Goal: Task Accomplishment & Management: Complete application form

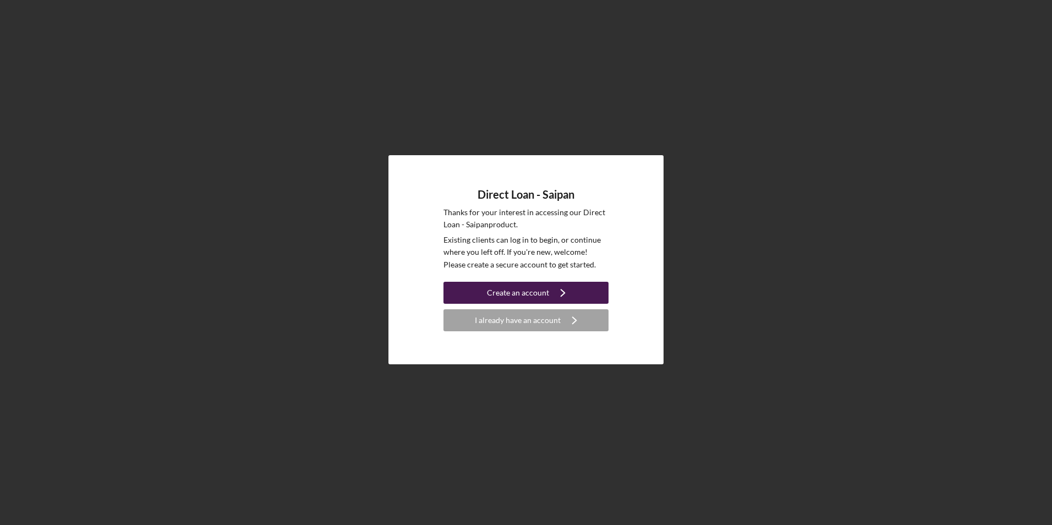
click at [526, 290] on div "Create an account" at bounding box center [518, 293] width 62 height 22
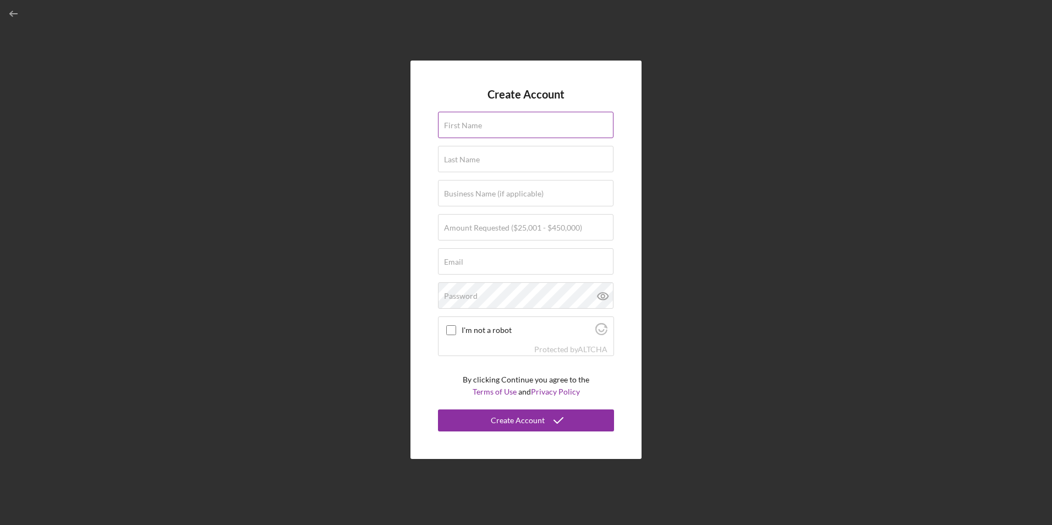
click at [511, 130] on input "First Name" at bounding box center [526, 125] width 176 height 26
type input "[GEOGRAPHIC_DATA]"
type input "[PERSON_NAME]"
type input "[EMAIL_ADDRESS][DOMAIN_NAME]"
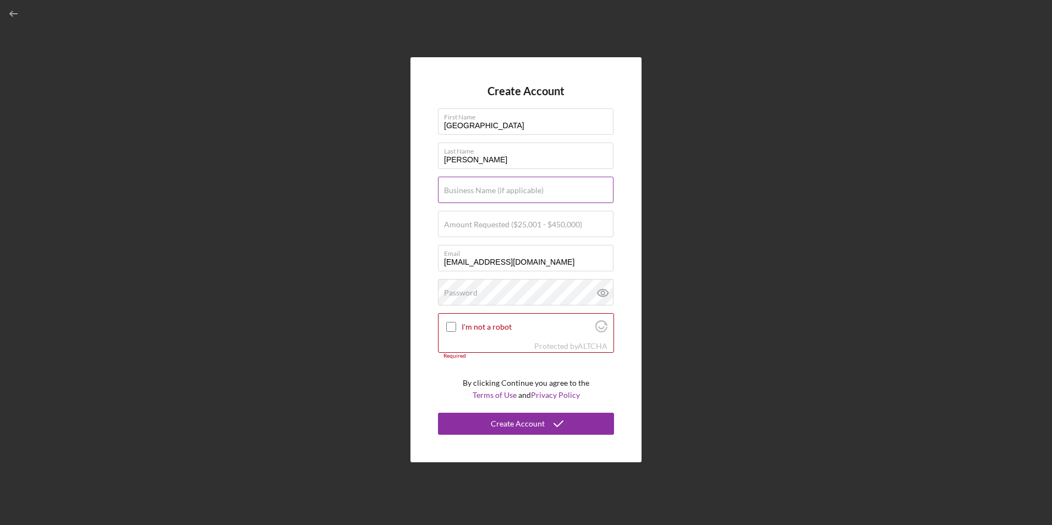
click at [539, 190] on label "Business Name (if applicable)" at bounding box center [494, 190] width 100 height 9
click at [539, 190] on input "Business Name (if applicable)" at bounding box center [526, 190] width 176 height 26
type input "Isla Rental"
click at [220, 270] on div "Create Account First Name Leovanie Last Name [PERSON_NAME] Business Name (if ap…" at bounding box center [526, 260] width 1041 height 520
click at [572, 226] on label "Amount Requested ($25,001 - $450,000)" at bounding box center [513, 224] width 138 height 9
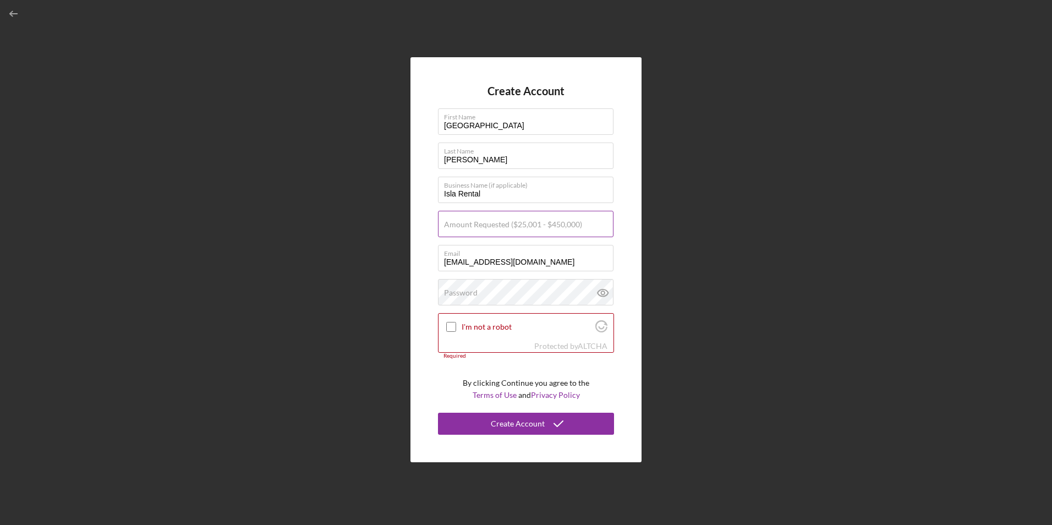
click at [572, 226] on input "Amount Requested ($25,001 - $450,000)" at bounding box center [526, 224] width 176 height 26
type input "$85,000"
click at [547, 285] on div "Password" at bounding box center [526, 293] width 176 height 28
click at [448, 324] on input "I'm not a robot" at bounding box center [451, 327] width 10 height 10
checkbox input "true"
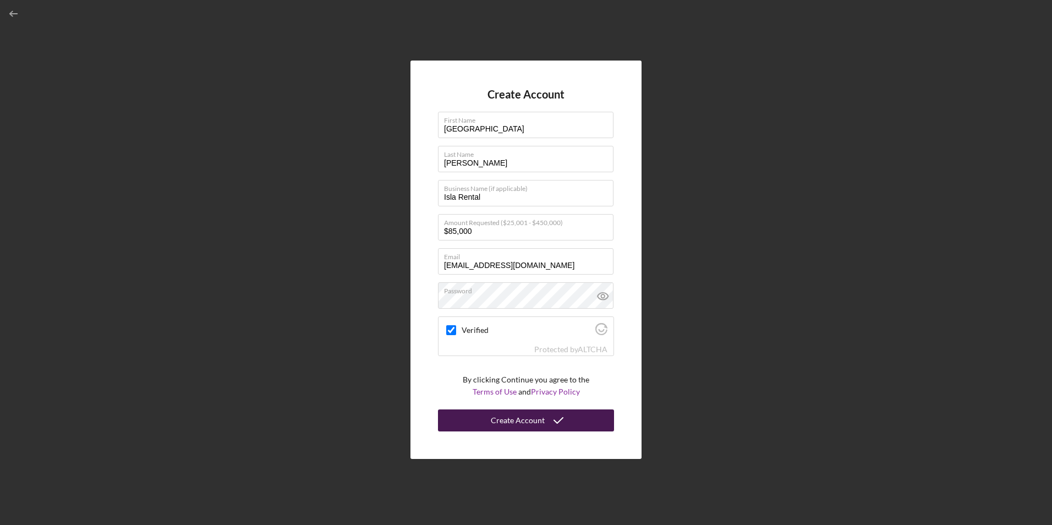
click at [560, 417] on icon "submit" at bounding box center [559, 421] width 28 height 28
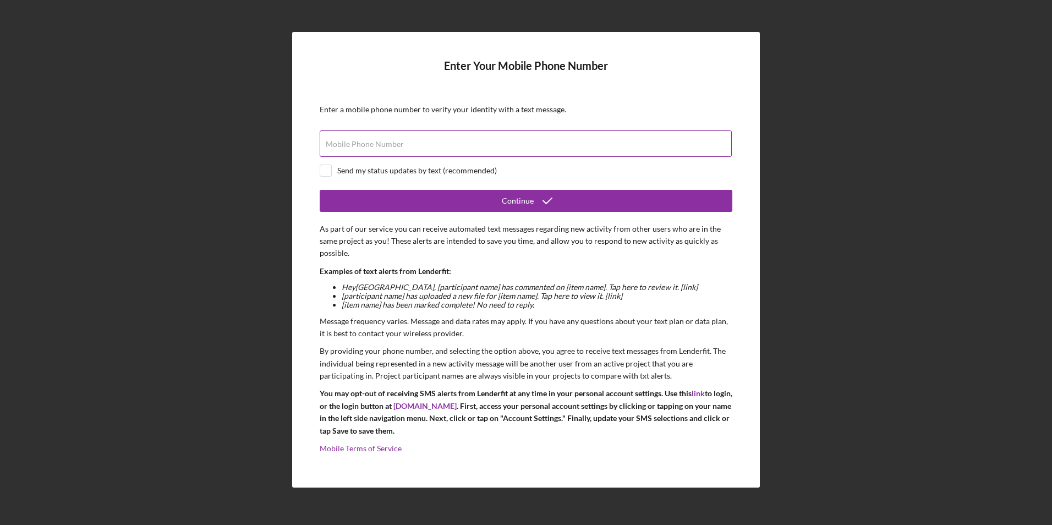
click at [465, 145] on input "Mobile Phone Number" at bounding box center [526, 143] width 412 height 26
type input "[PHONE_NUMBER]"
click at [325, 172] on input "checkbox" at bounding box center [325, 170] width 11 height 11
click at [326, 176] on input "checkbox" at bounding box center [325, 170] width 11 height 11
click at [330, 171] on input "checkbox" at bounding box center [325, 170] width 11 height 11
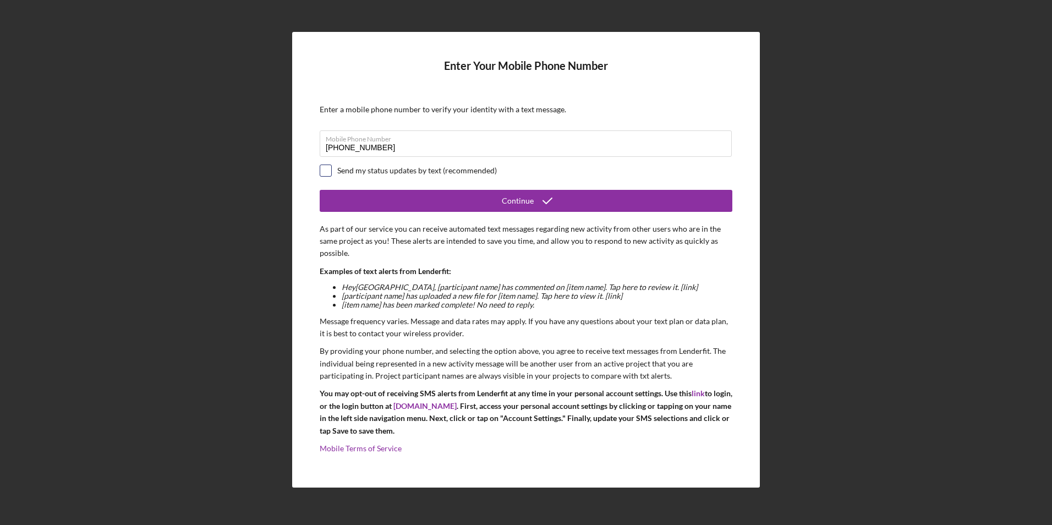
checkbox input "true"
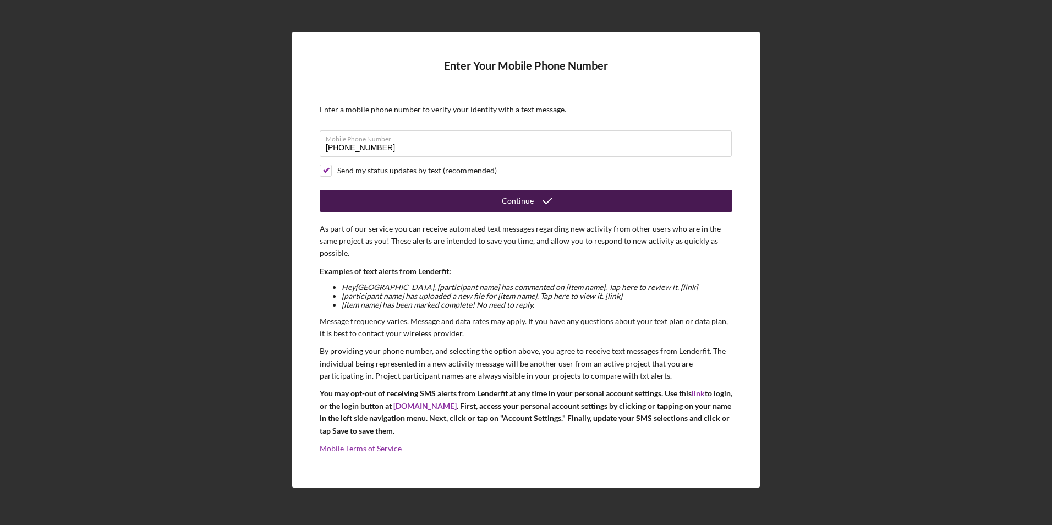
click at [530, 200] on div "Continue" at bounding box center [518, 201] width 32 height 22
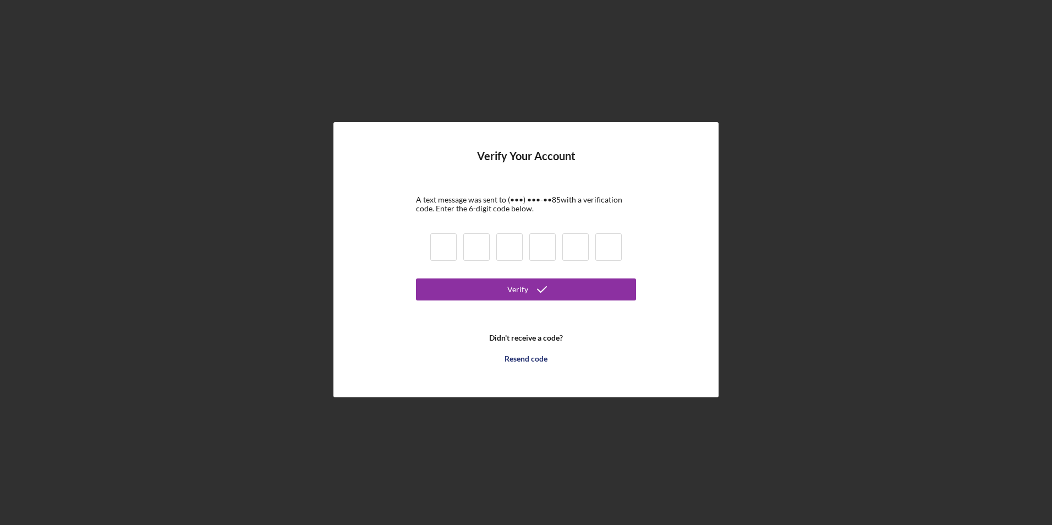
click at [431, 243] on input at bounding box center [443, 247] width 26 height 28
type input "6"
type input "0"
type input "8"
type input "0"
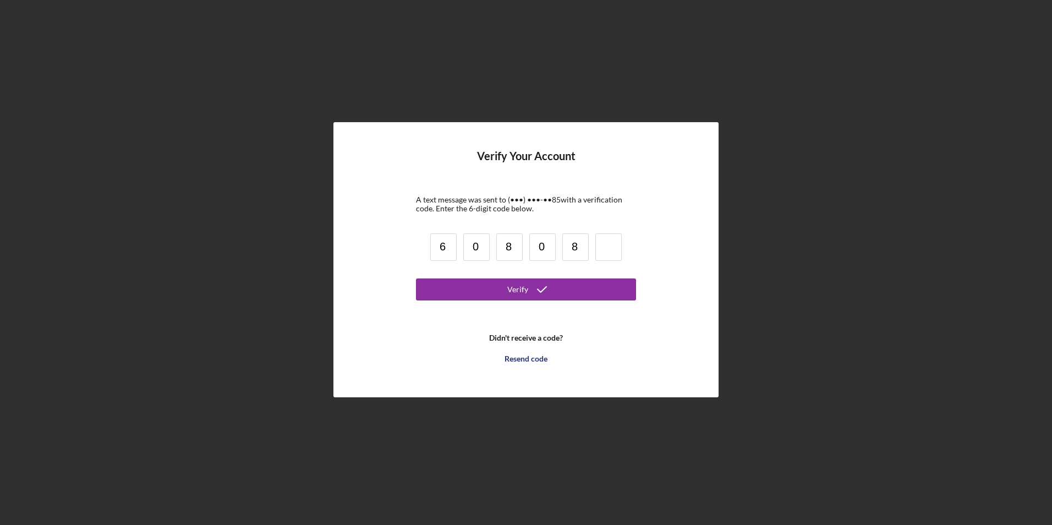
type input "8"
type input "6"
click at [535, 288] on icon "submit" at bounding box center [542, 290] width 28 height 28
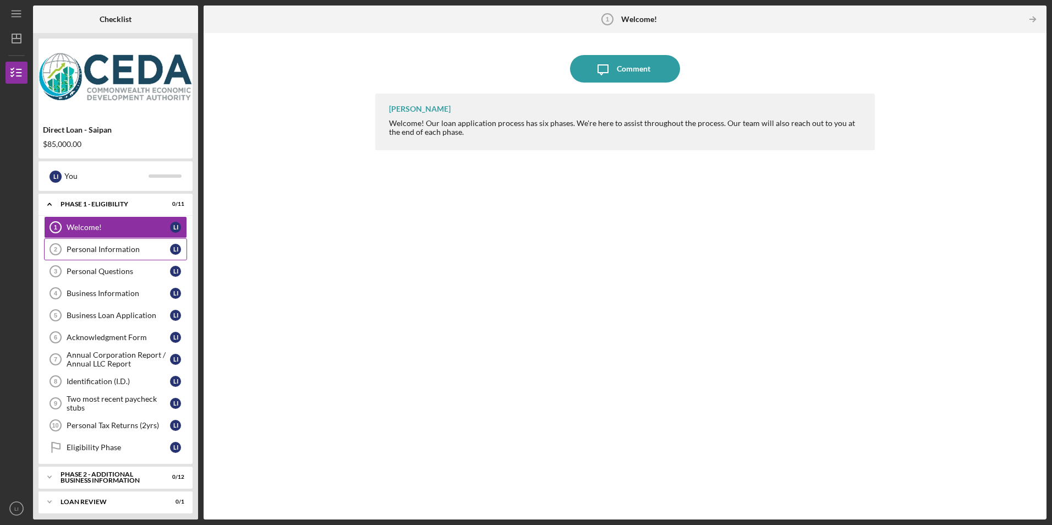
click at [116, 244] on link "Personal Information 2 Personal Information L I" at bounding box center [115, 249] width 143 height 22
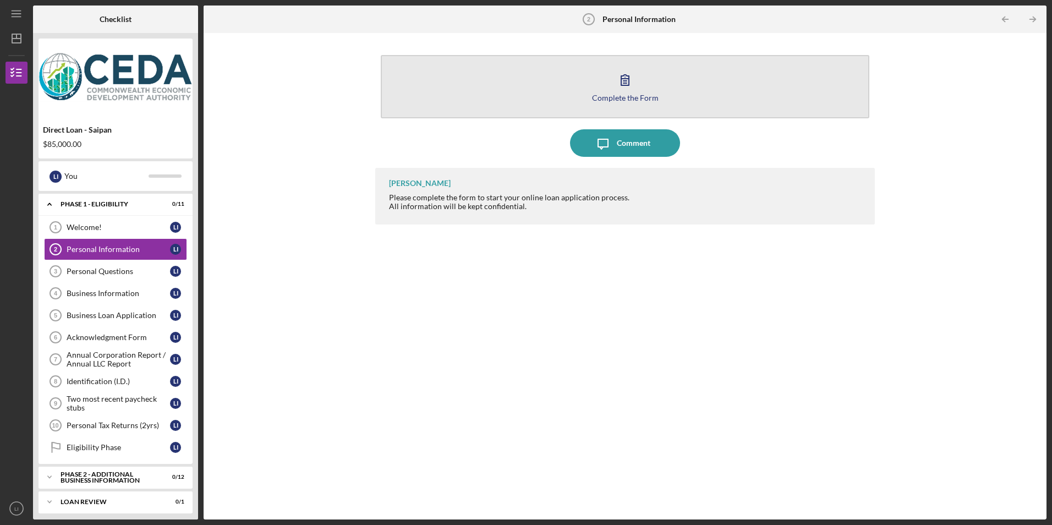
click at [619, 79] on icon "button" at bounding box center [625, 80] width 28 height 28
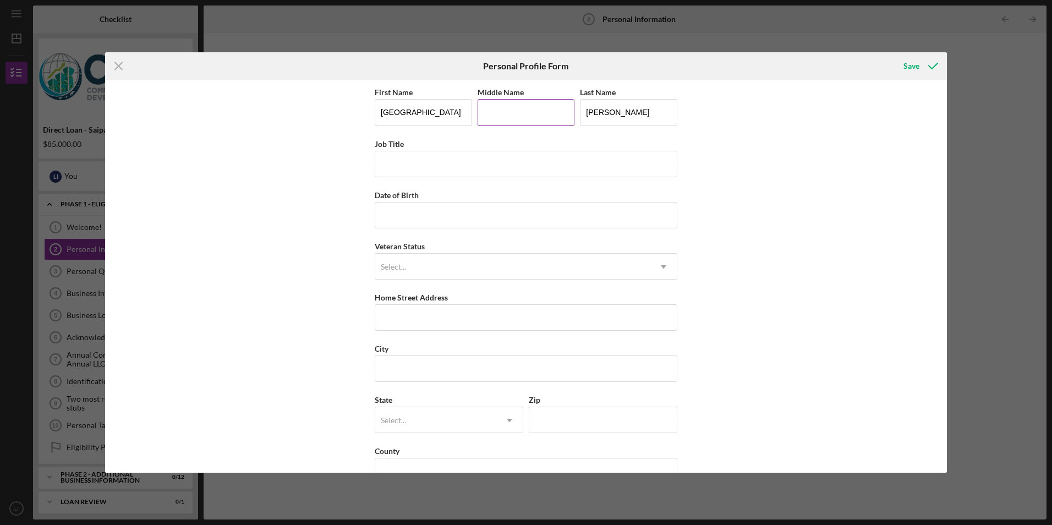
click at [531, 114] on input "Middle Name" at bounding box center [526, 112] width 97 height 26
type input "[PERSON_NAME]"
click at [432, 165] on input "Job Title" at bounding box center [526, 164] width 303 height 26
type input "S"
type input "Front Desk Manager"
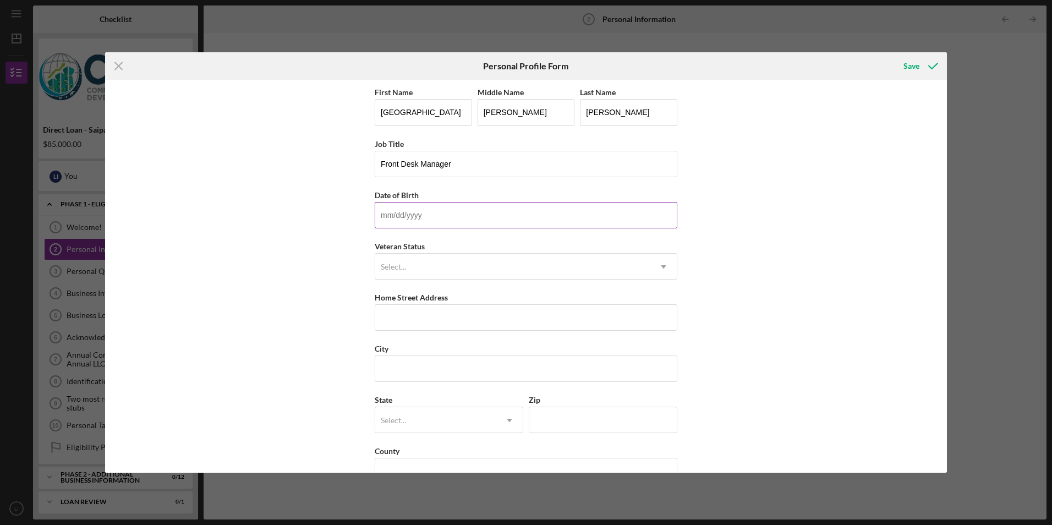
click at [420, 213] on input "Date of Birth" at bounding box center [526, 215] width 303 height 26
type input "[DATE]"
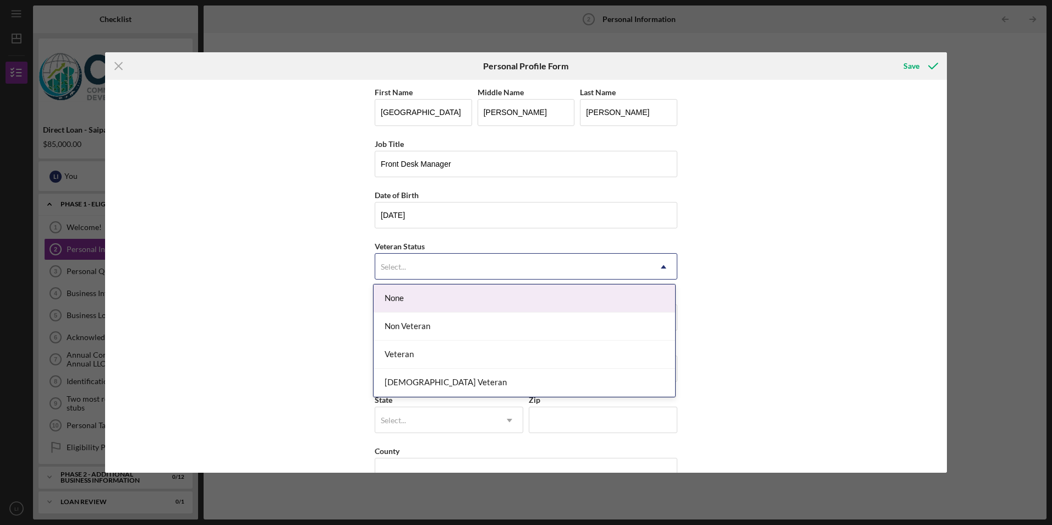
click at [449, 271] on div "Select..." at bounding box center [512, 266] width 275 height 25
click at [461, 291] on div "None" at bounding box center [525, 299] width 302 height 28
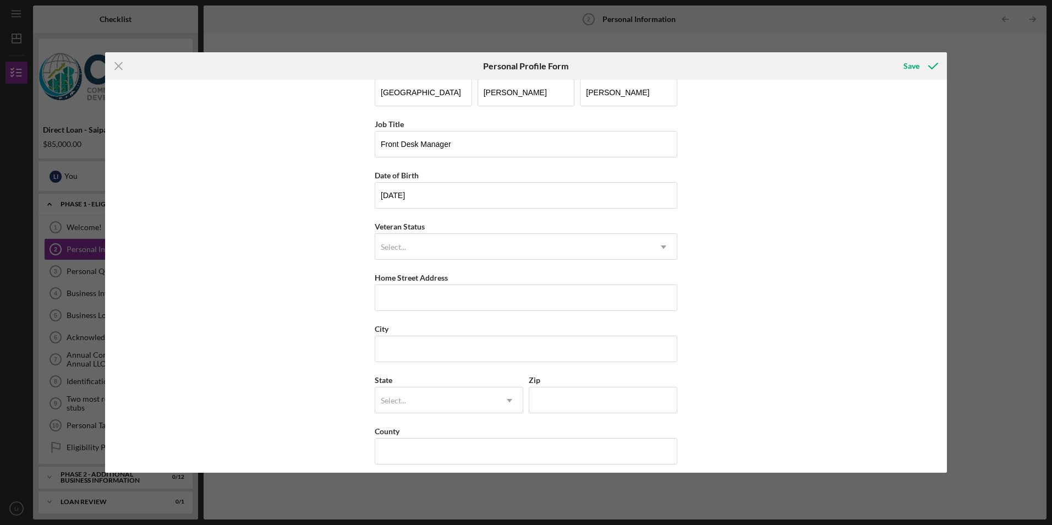
scroll to position [28, 0]
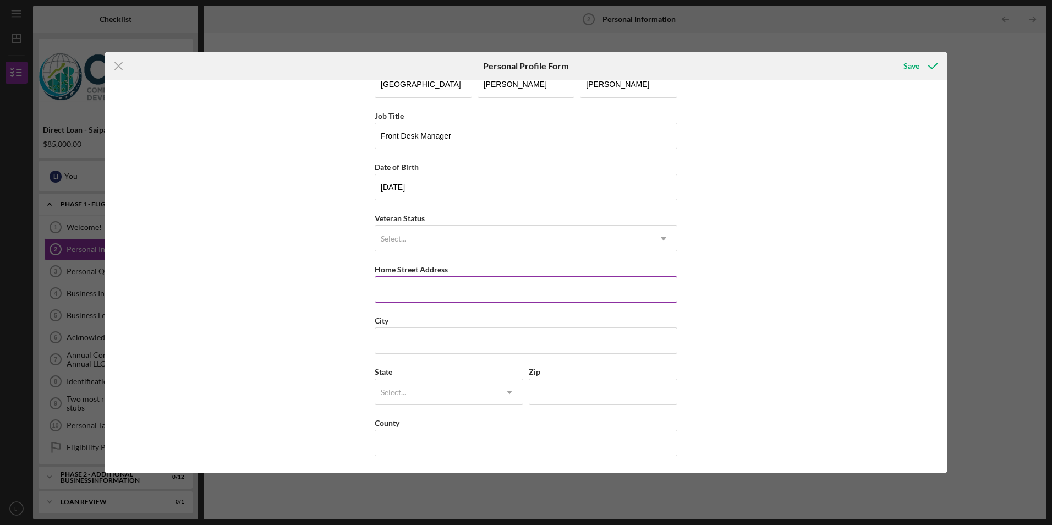
click at [465, 286] on input "Home Street Address" at bounding box center [526, 289] width 303 height 26
type input "G"
type input "Langiti Drive, [PERSON_NAME]"
click at [479, 339] on input "City" at bounding box center [526, 340] width 303 height 26
type input "Saipan"
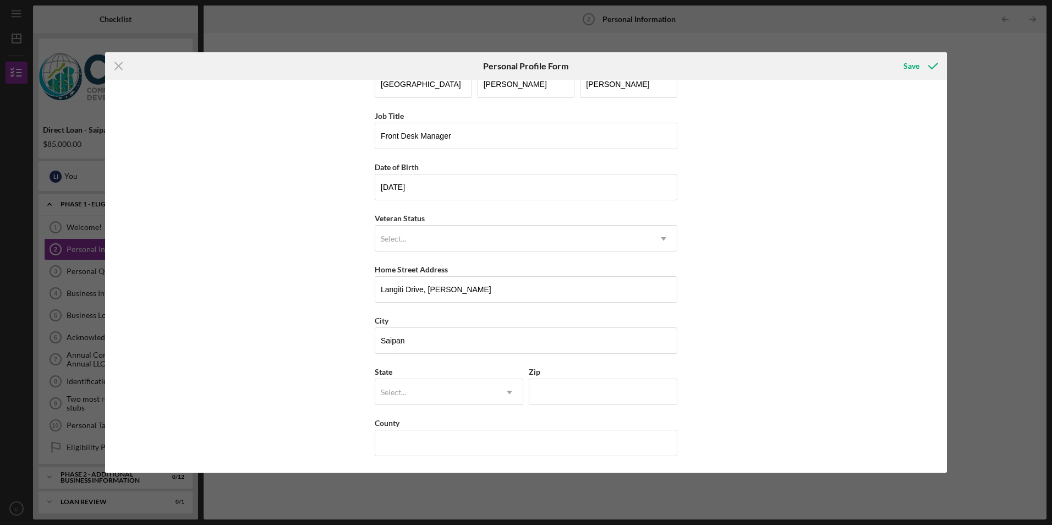
click at [317, 379] on div "First Name Leovanie Middle Name [PERSON_NAME] Last Name [PERSON_NAME] Job Title…" at bounding box center [526, 276] width 842 height 392
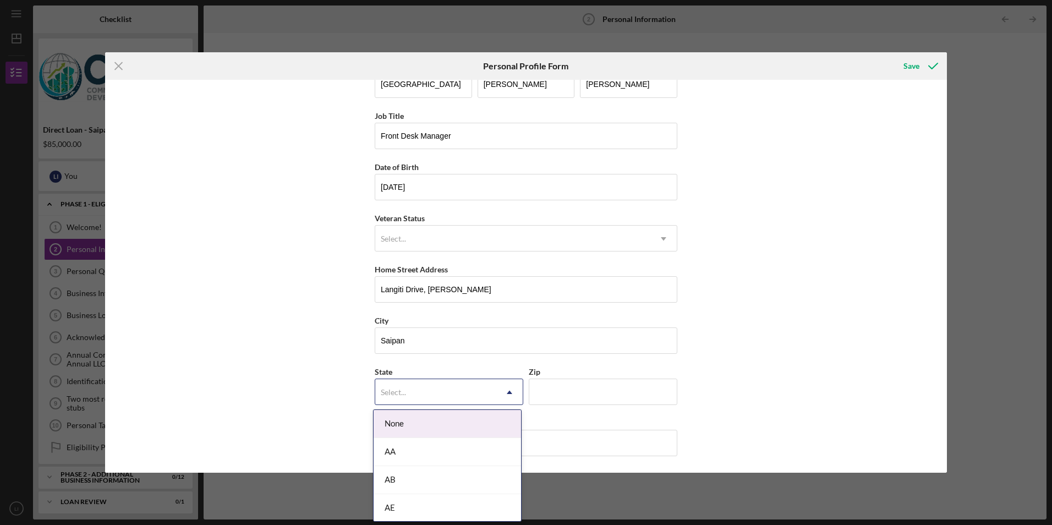
drag, startPoint x: 317, startPoint y: 379, endPoint x: 412, endPoint y: 401, distance: 97.2
click at [412, 401] on div "Select..." at bounding box center [435, 392] width 121 height 25
click at [462, 446] on div "MP" at bounding box center [448, 444] width 148 height 28
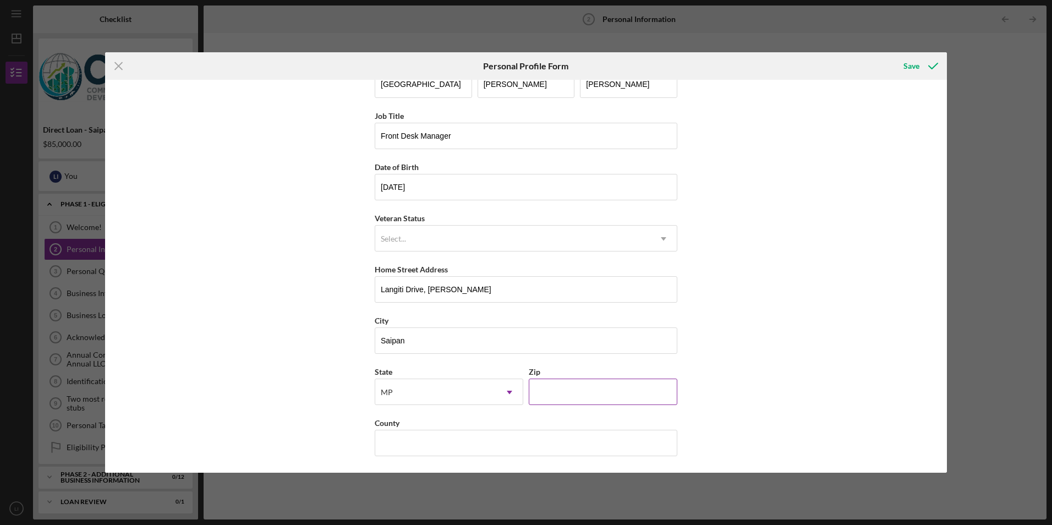
click at [598, 384] on input "Zip" at bounding box center [603, 392] width 149 height 26
type input "96950"
click at [795, 381] on div "First Name Leovanie Middle Name [PERSON_NAME] Last Name [PERSON_NAME] Job Title…" at bounding box center [526, 276] width 842 height 392
click at [506, 436] on input "County" at bounding box center [526, 443] width 303 height 26
type input "US"
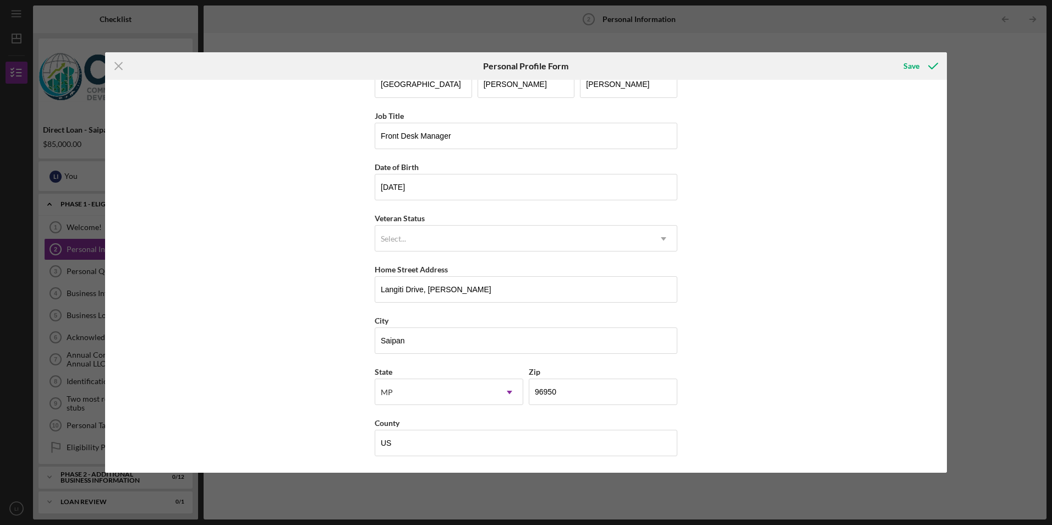
click at [862, 262] on div "First Name Leovanie Middle Name [PERSON_NAME] Last Name [PERSON_NAME] Job Title…" at bounding box center [526, 276] width 842 height 392
click at [920, 73] on icon "submit" at bounding box center [934, 66] width 28 height 28
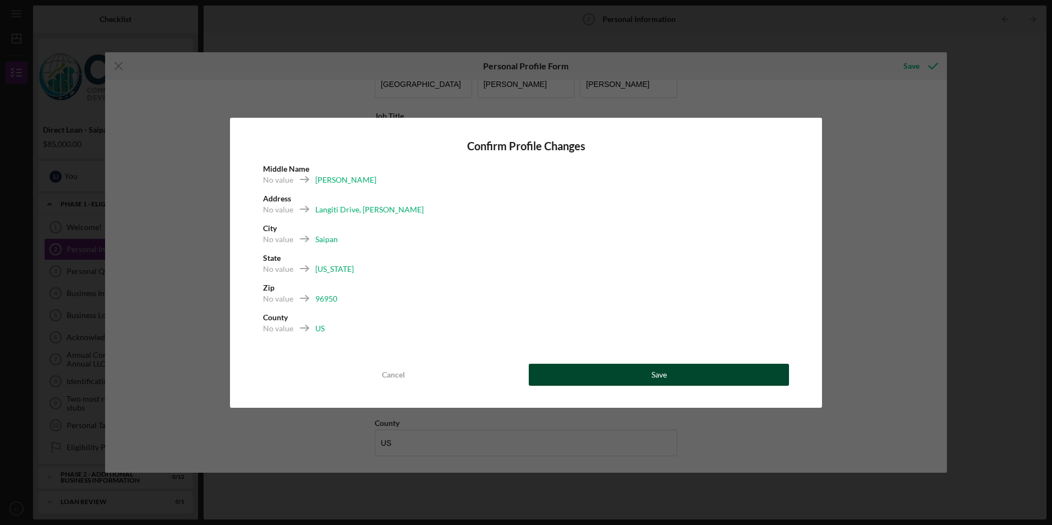
click at [652, 382] on div "Save" at bounding box center [659, 375] width 15 height 22
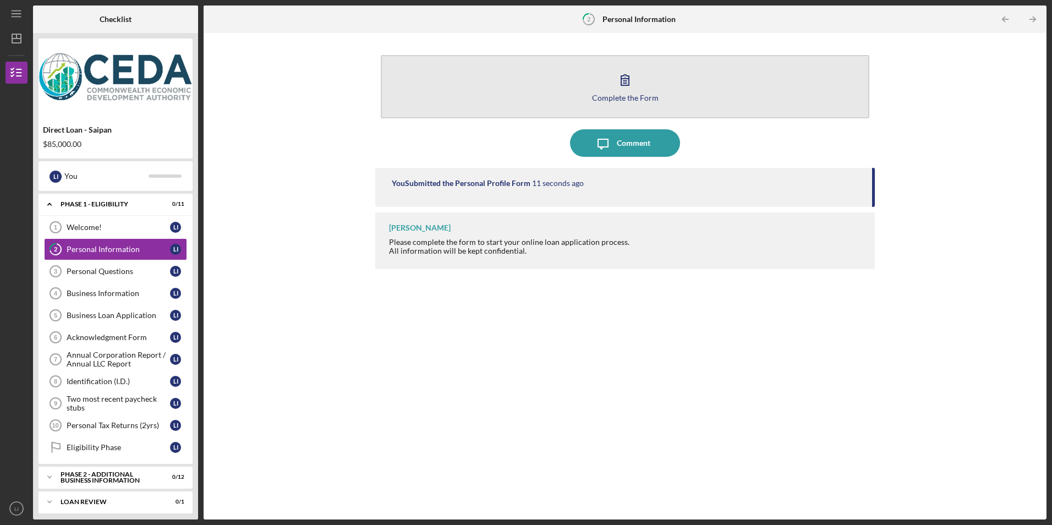
click at [631, 86] on icon "button" at bounding box center [625, 80] width 28 height 28
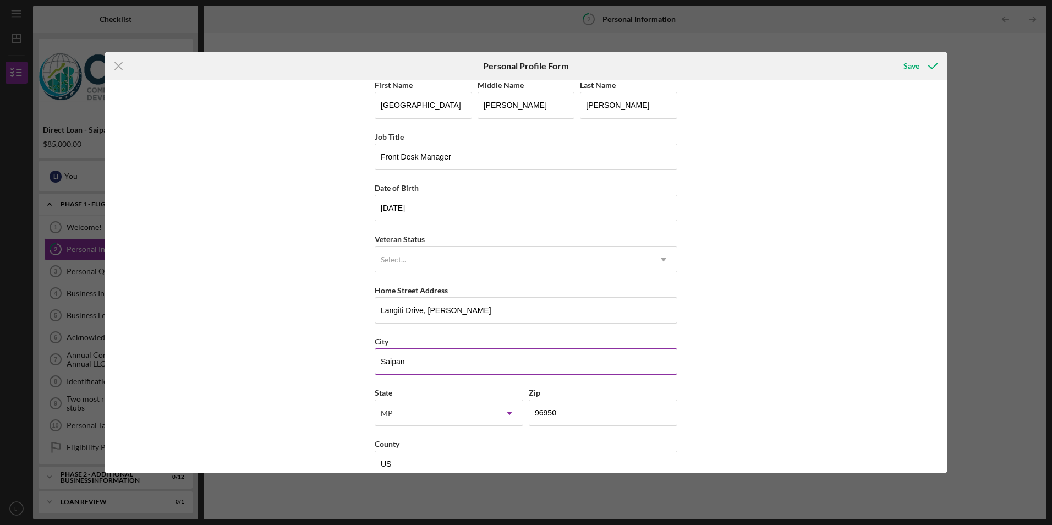
scroll to position [28, 0]
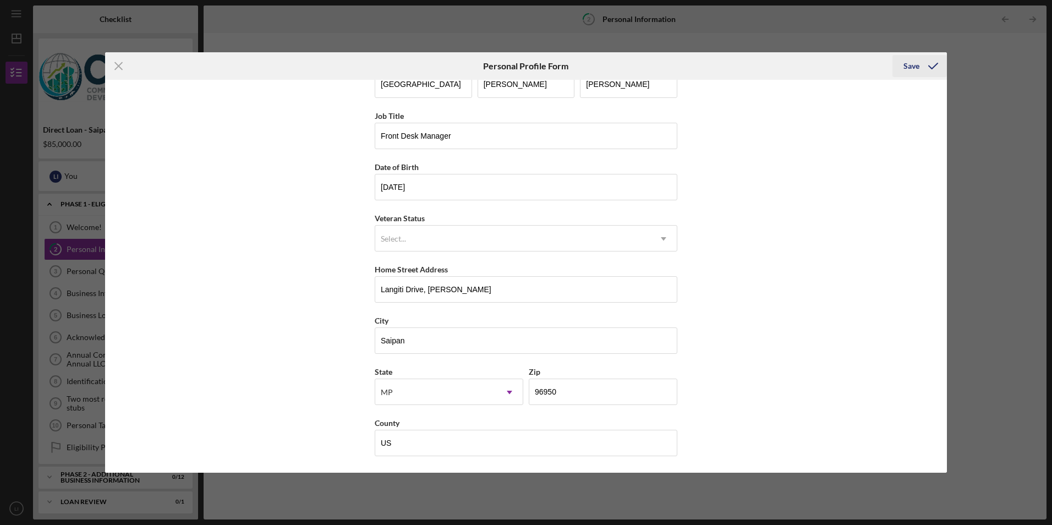
click at [924, 65] on icon "submit" at bounding box center [934, 66] width 28 height 28
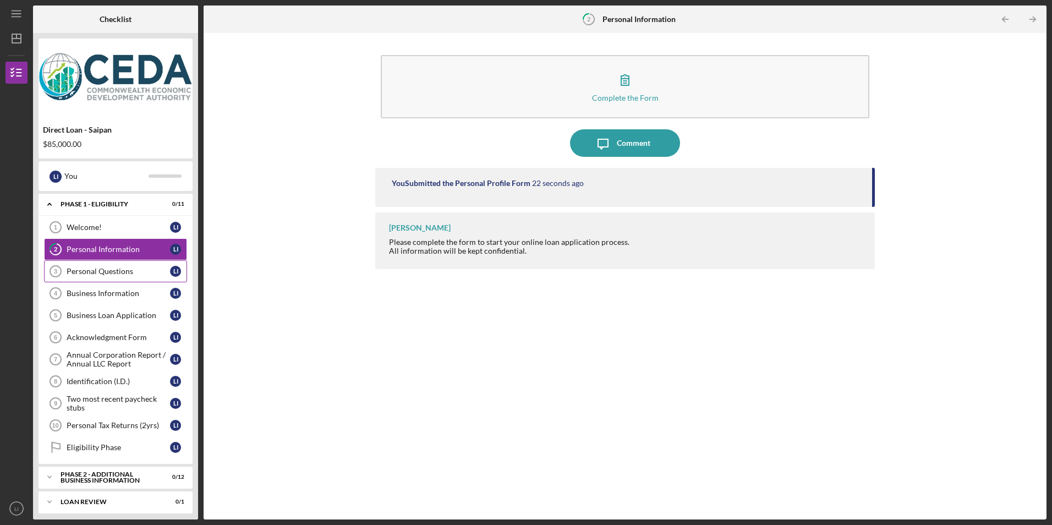
click at [111, 271] on div "Personal Questions" at bounding box center [118, 271] width 103 height 9
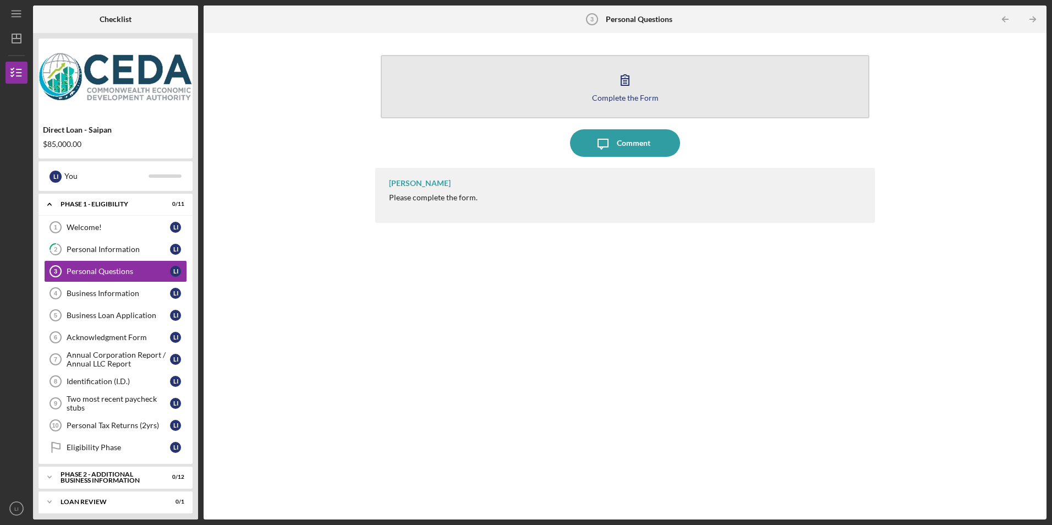
click at [693, 87] on button "Complete the Form Form" at bounding box center [625, 86] width 488 height 63
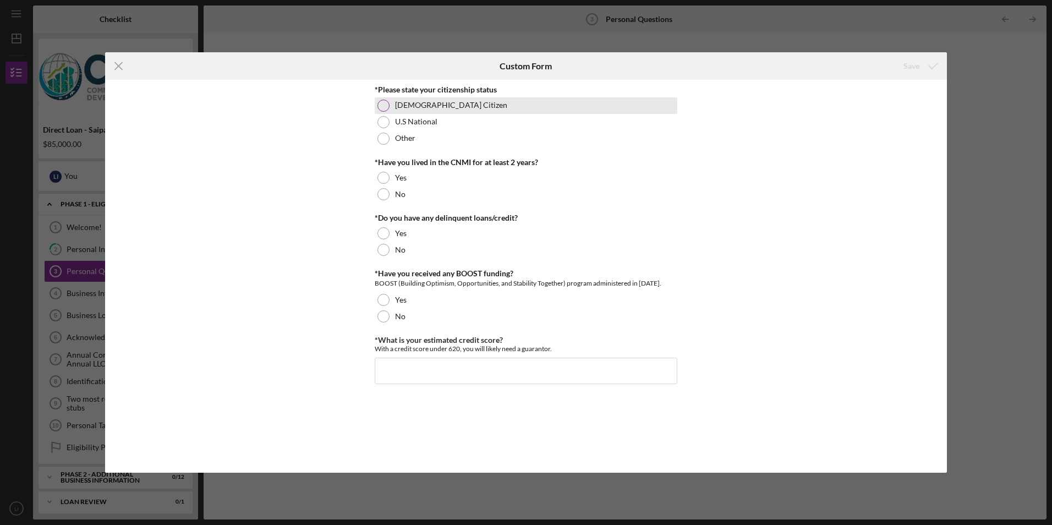
click at [385, 105] on div at bounding box center [384, 106] width 12 height 12
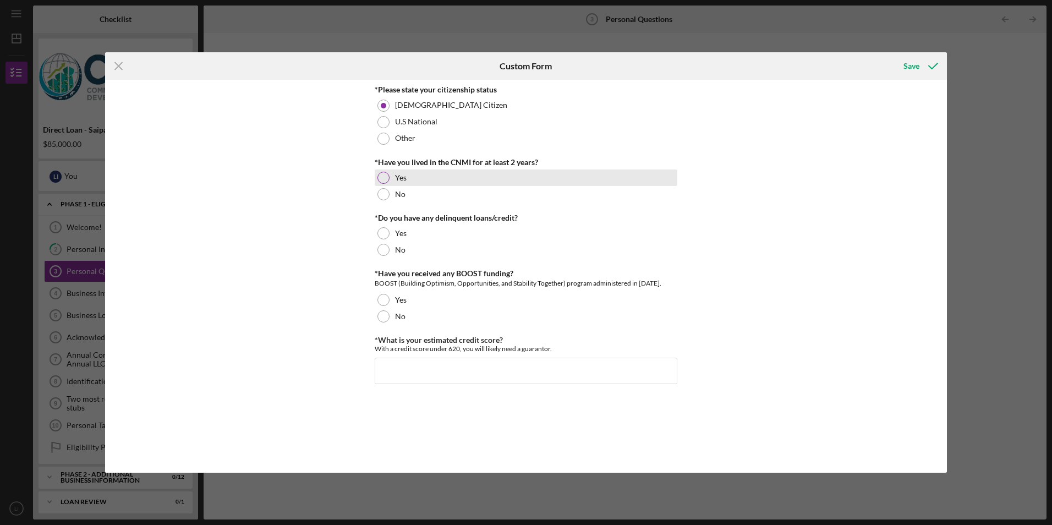
click at [381, 177] on div at bounding box center [384, 178] width 12 height 12
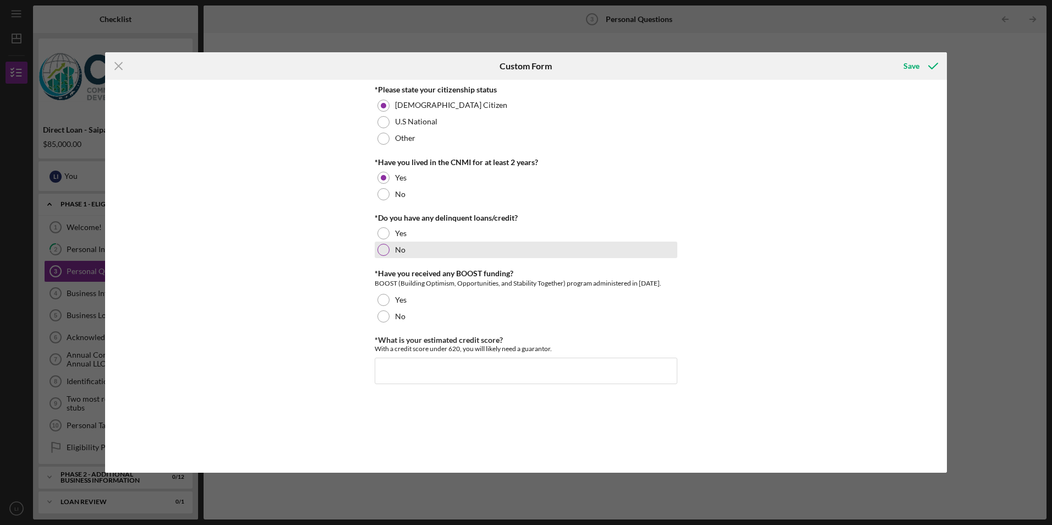
click at [384, 248] on div at bounding box center [384, 250] width 12 height 12
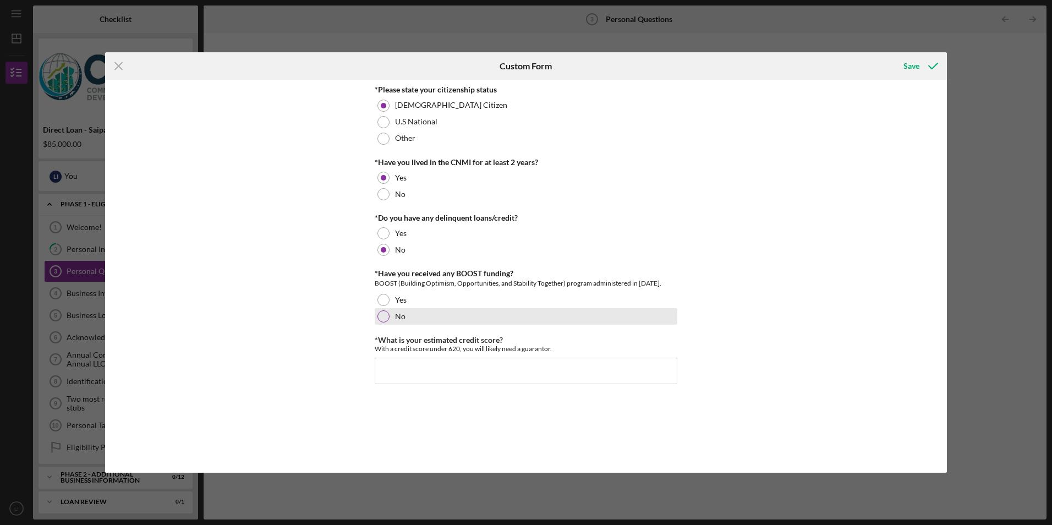
click at [380, 310] on div "No" at bounding box center [526, 316] width 303 height 17
click at [466, 367] on input "*What is your estimated credit score?" at bounding box center [526, 371] width 303 height 26
click at [483, 381] on input "*What is your estimated credit score?" at bounding box center [526, 371] width 303 height 26
type input "6"
type input "718"
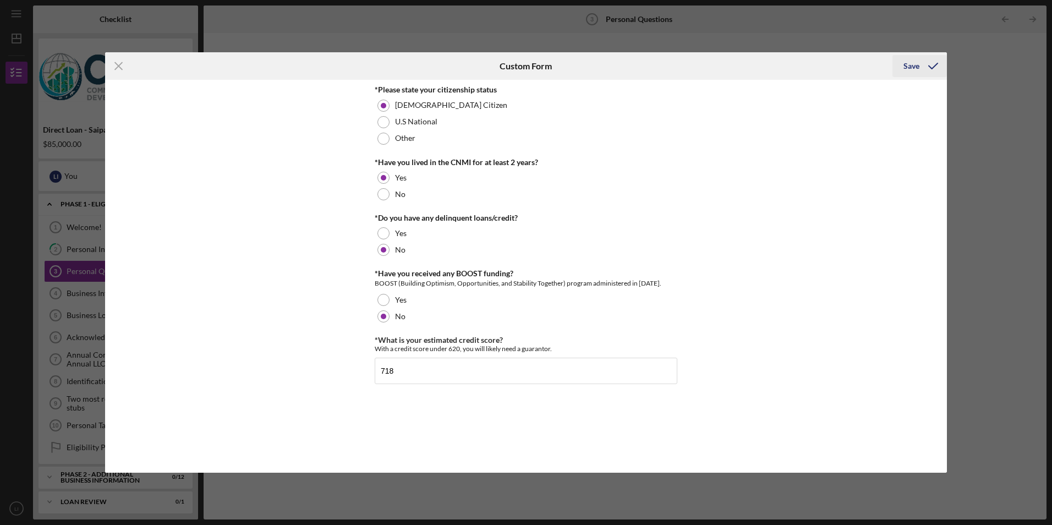
click at [910, 67] on div "Save" at bounding box center [912, 66] width 16 height 22
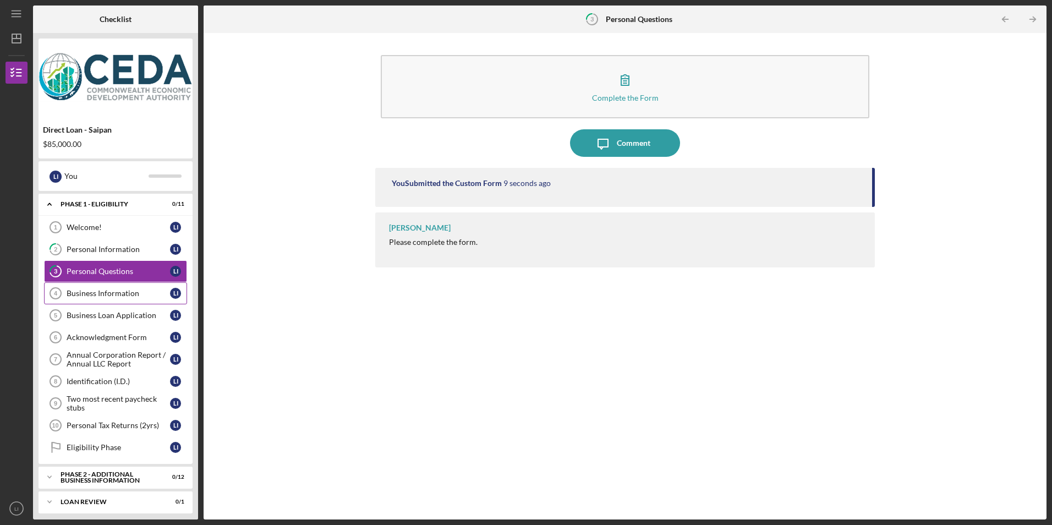
click at [99, 294] on div "Business Information" at bounding box center [118, 293] width 103 height 9
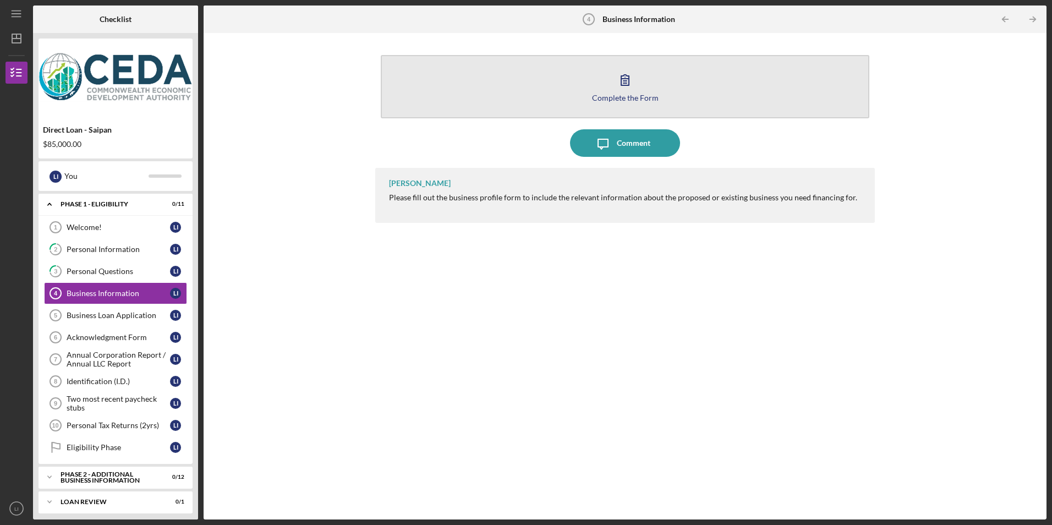
click at [651, 88] on button "Complete the Form Form" at bounding box center [625, 86] width 488 height 63
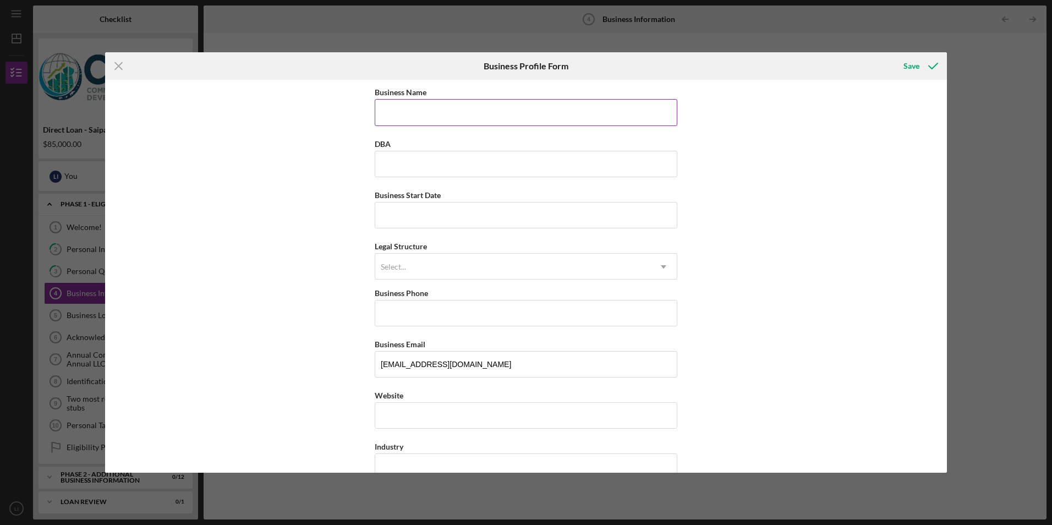
click at [443, 121] on input "Business Name" at bounding box center [526, 112] width 303 height 26
type input "Isla Rental"
click at [475, 164] on input "DBA" at bounding box center [526, 164] width 303 height 26
type input "Tent and Table Rental"
click at [467, 217] on input "Business Start Date" at bounding box center [526, 215] width 303 height 26
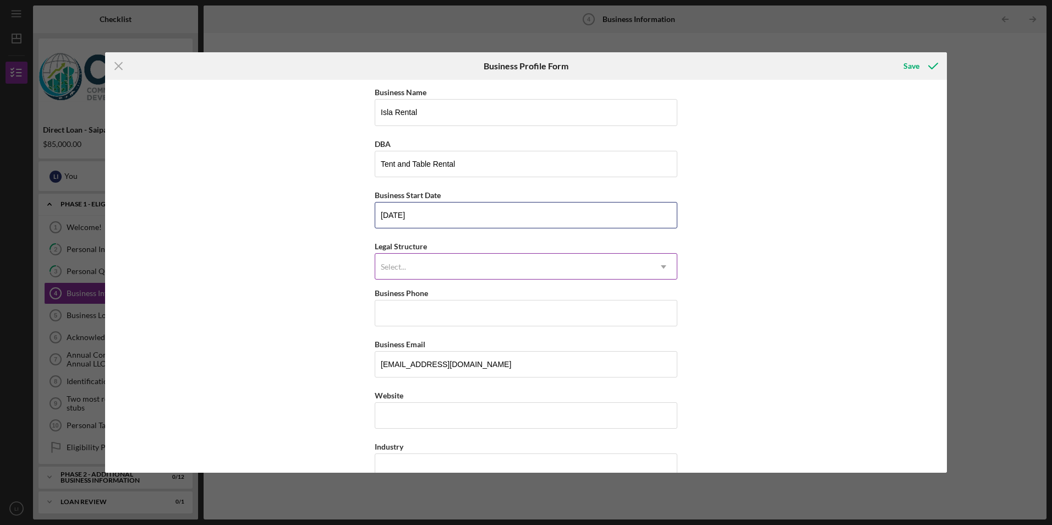
type input "[DATE]"
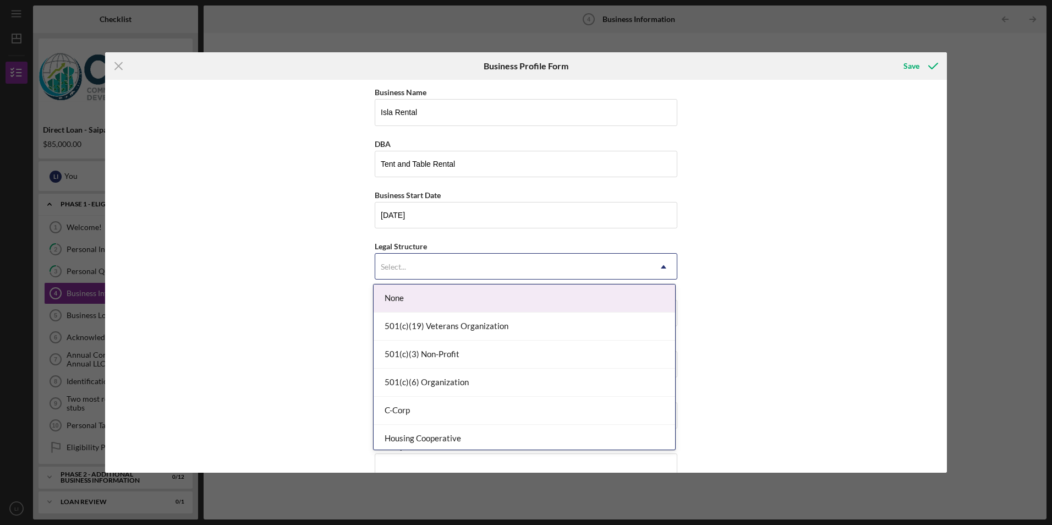
click at [456, 266] on div "Select..." at bounding box center [512, 266] width 275 height 25
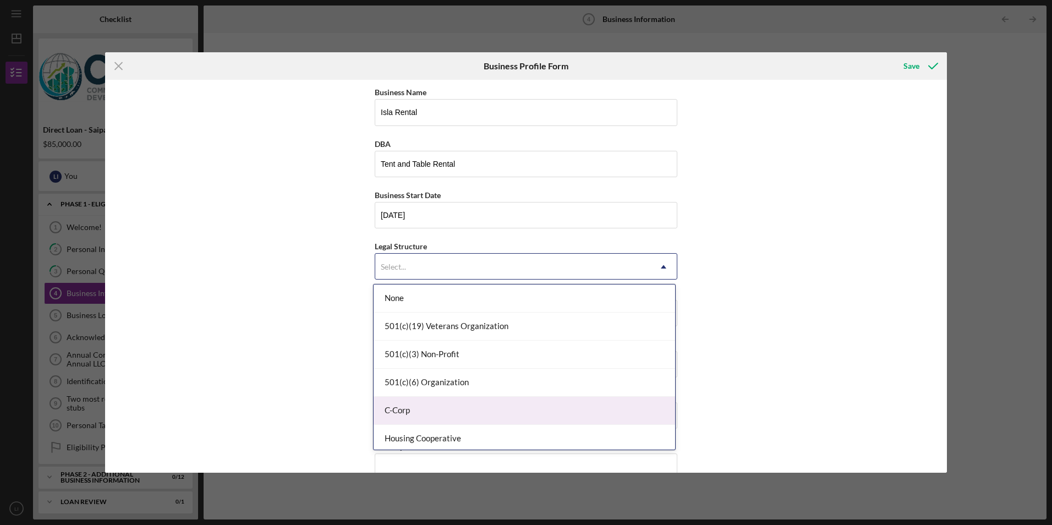
scroll to position [110, 0]
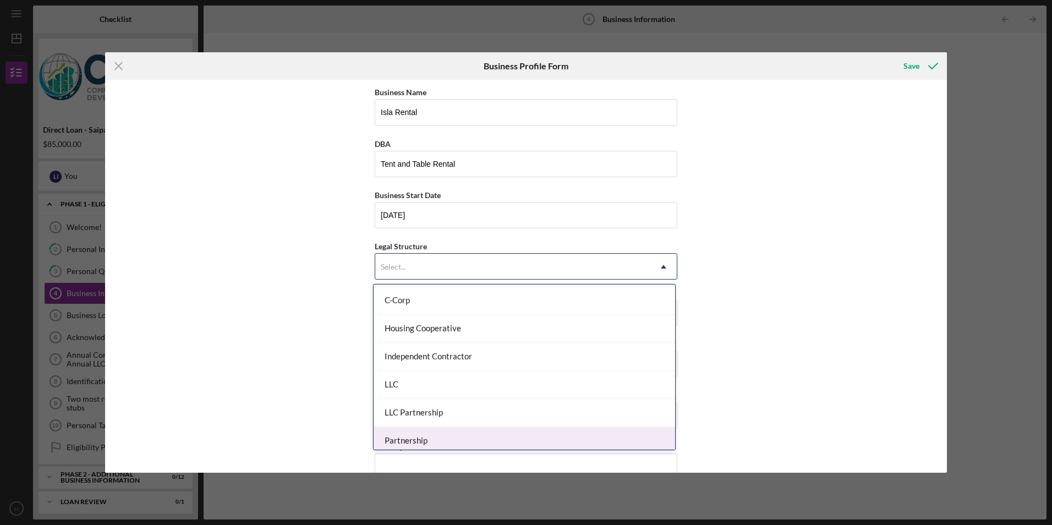
click at [480, 438] on div "Partnership" at bounding box center [525, 441] width 302 height 28
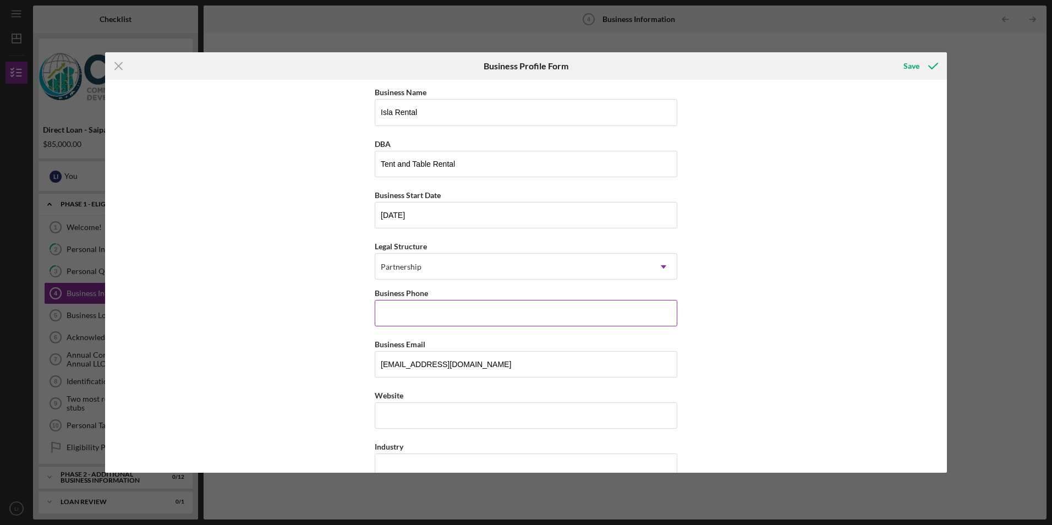
click at [505, 318] on input "Business Phone" at bounding box center [526, 313] width 303 height 26
type input "[PHONE_NUMBER]"
drag, startPoint x: 504, startPoint y: 364, endPoint x: 358, endPoint y: 376, distance: 146.4
click at [358, 376] on div "Business Name Isla Rental DBA Tent and Table Rental Business Start Date [DATE] …" at bounding box center [526, 276] width 842 height 392
type input "[EMAIL_ADDRESS][DOMAIN_NAME]"
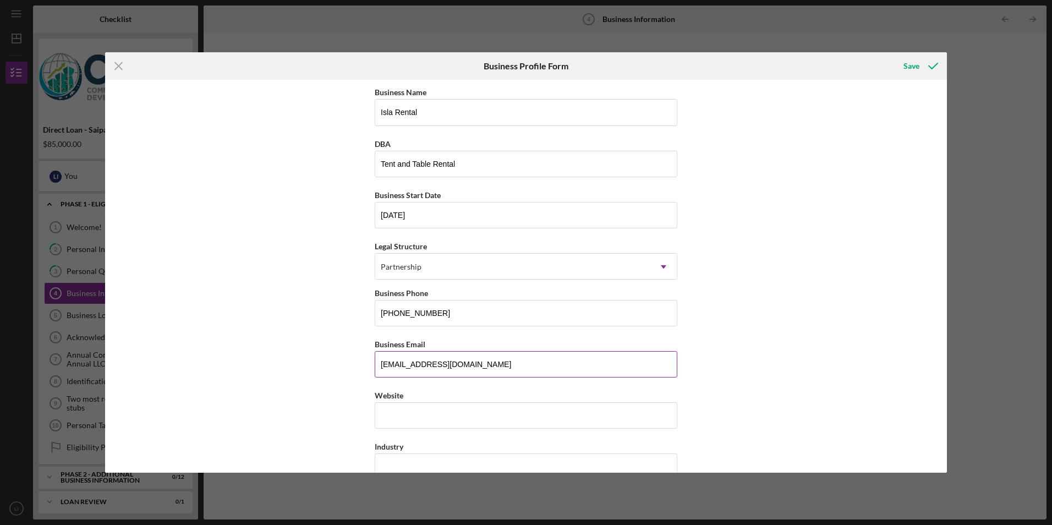
type input "P.O Box 10001 Pmb 165"
type input "Saipan"
type input "96950"
type input "MP"
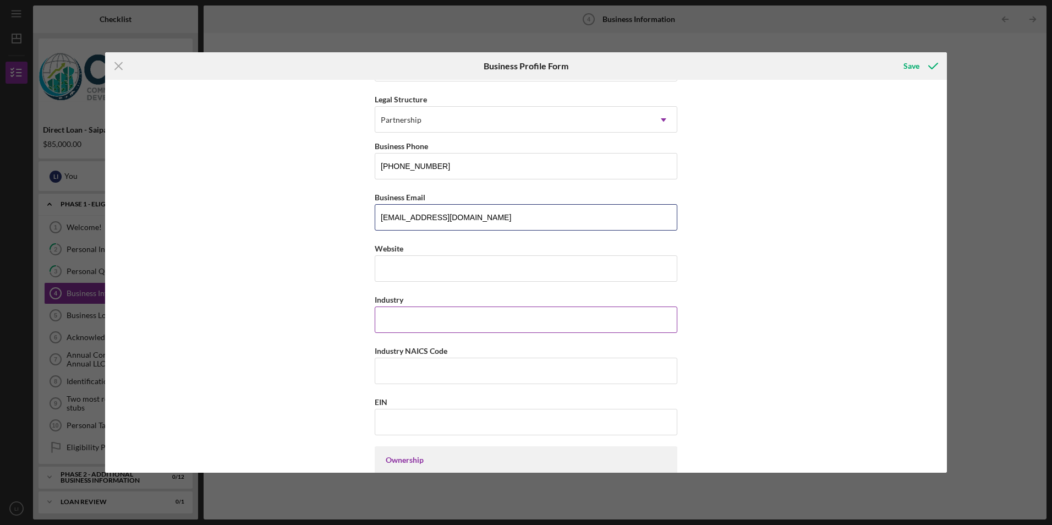
scroll to position [165, 0]
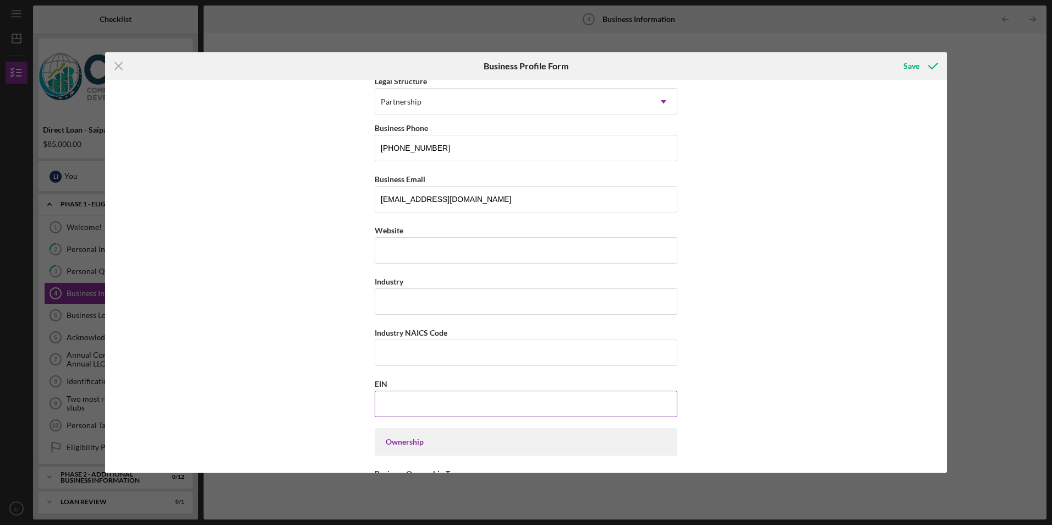
click at [459, 400] on input "EIN" at bounding box center [526, 404] width 303 height 26
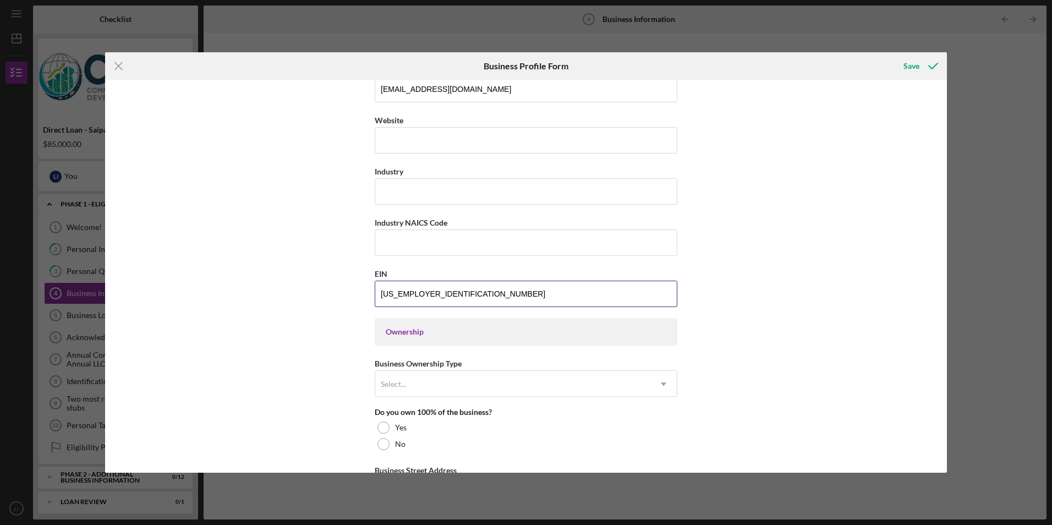
scroll to position [330, 0]
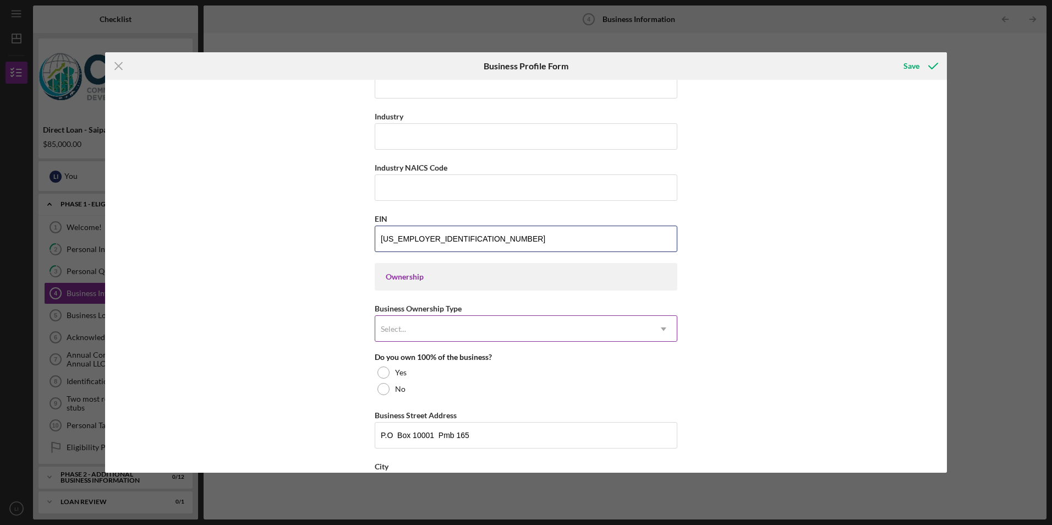
type input "[US_EMPLOYER_IDENTIFICATION_NUMBER]"
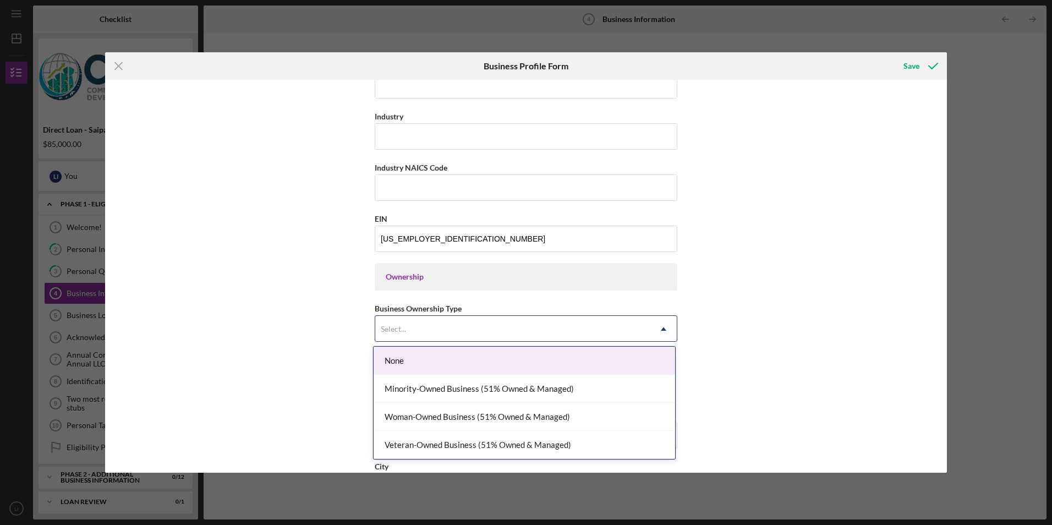
click at [564, 328] on div "Select..." at bounding box center [512, 328] width 275 height 25
click at [449, 358] on div "None" at bounding box center [525, 361] width 302 height 28
click at [410, 337] on div "Select..." at bounding box center [512, 328] width 275 height 25
click at [386, 359] on div "None" at bounding box center [525, 361] width 302 height 28
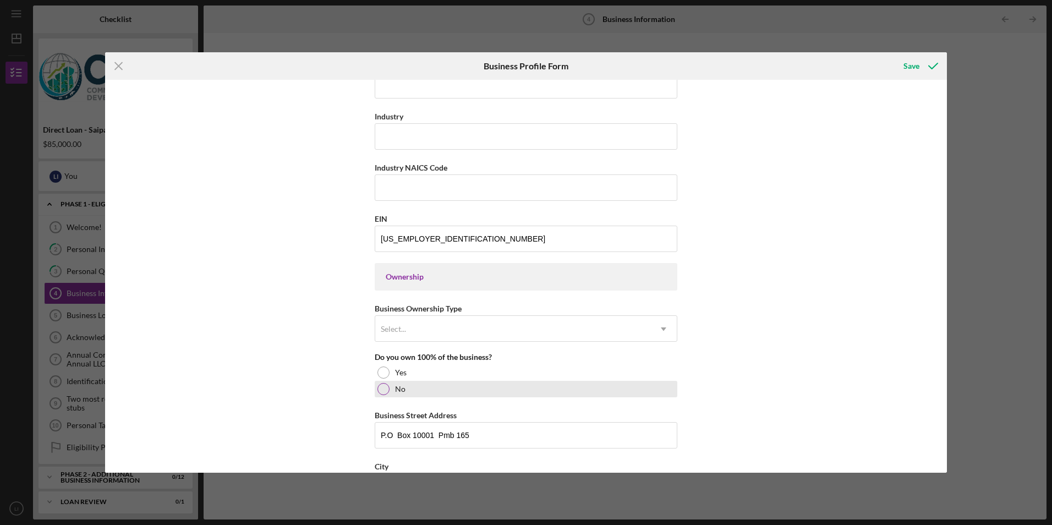
click at [384, 391] on div at bounding box center [384, 389] width 12 height 12
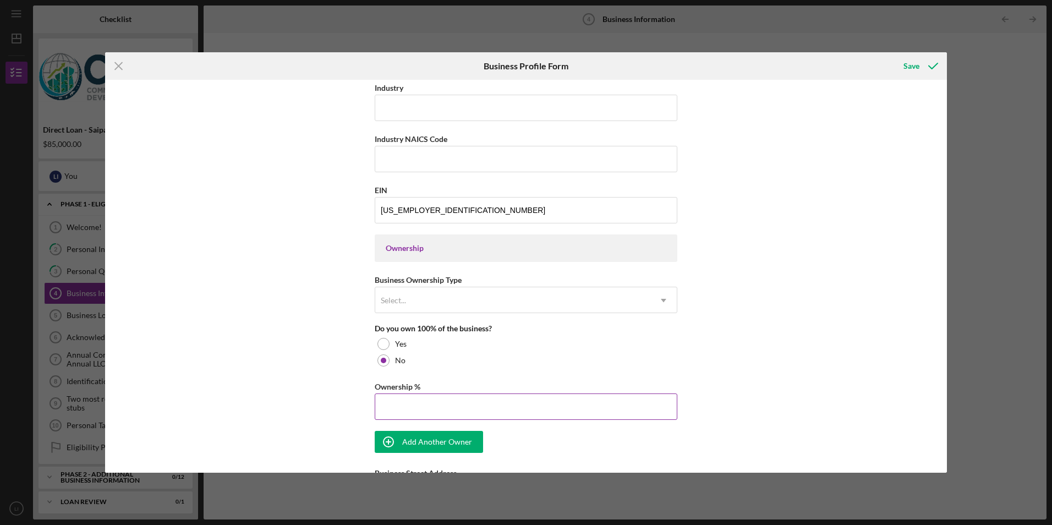
scroll to position [385, 0]
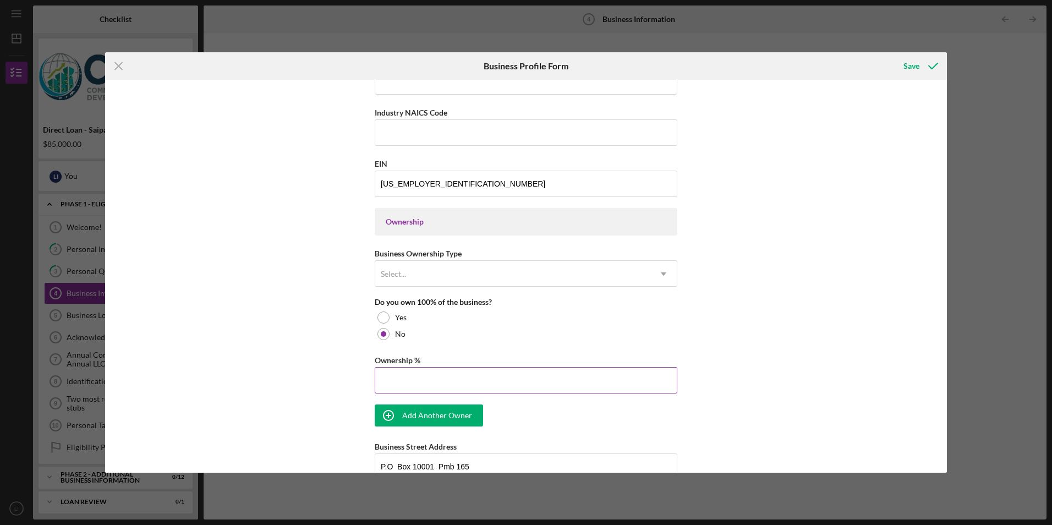
click at [456, 385] on input "Ownership %" at bounding box center [526, 380] width 303 height 26
type input "50.00%"
click at [783, 347] on div "Business Name Isla Rental DBA Tent and Table Rental Business Start Date [DATE] …" at bounding box center [526, 276] width 842 height 392
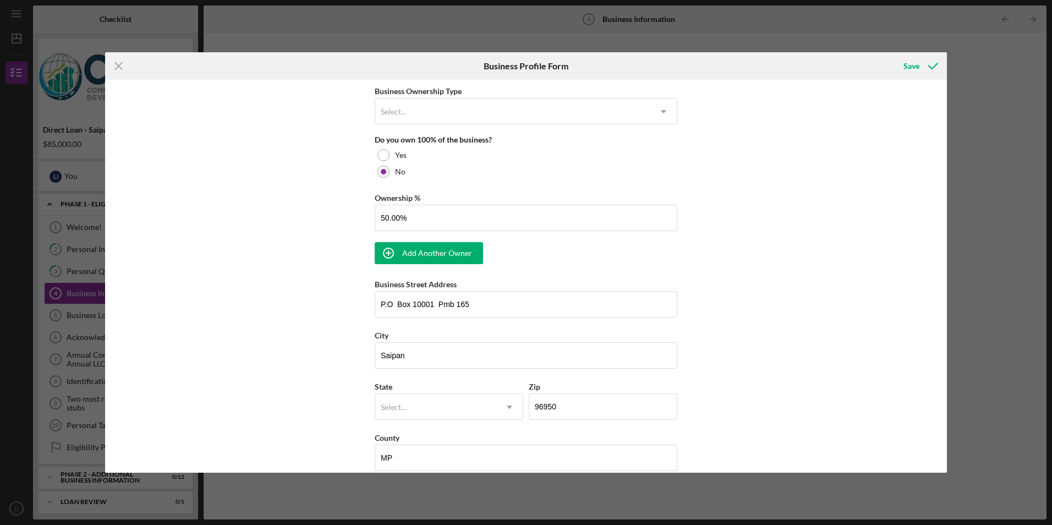
scroll to position [550, 0]
click at [451, 250] on div "Add Another Owner" at bounding box center [437, 250] width 70 height 22
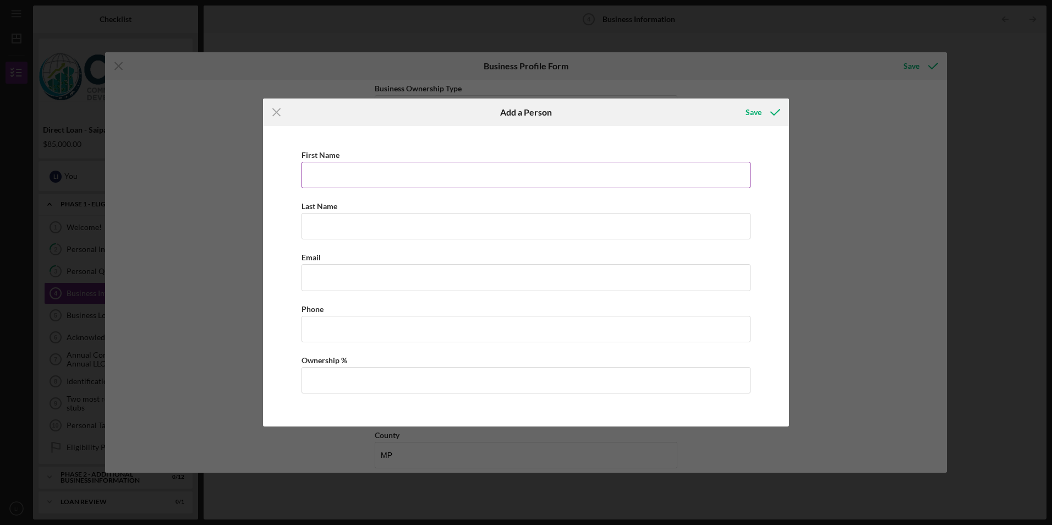
click at [395, 166] on input "First Name" at bounding box center [526, 175] width 449 height 26
type input "[PERSON_NAME]"
click at [310, 228] on input "Last Name" at bounding box center [526, 226] width 449 height 26
type input "[PERSON_NAME]"
click at [285, 265] on div "First Name [PERSON_NAME] Last Name [PERSON_NAME] Email Phone Ownership %" at bounding box center [526, 276] width 515 height 289
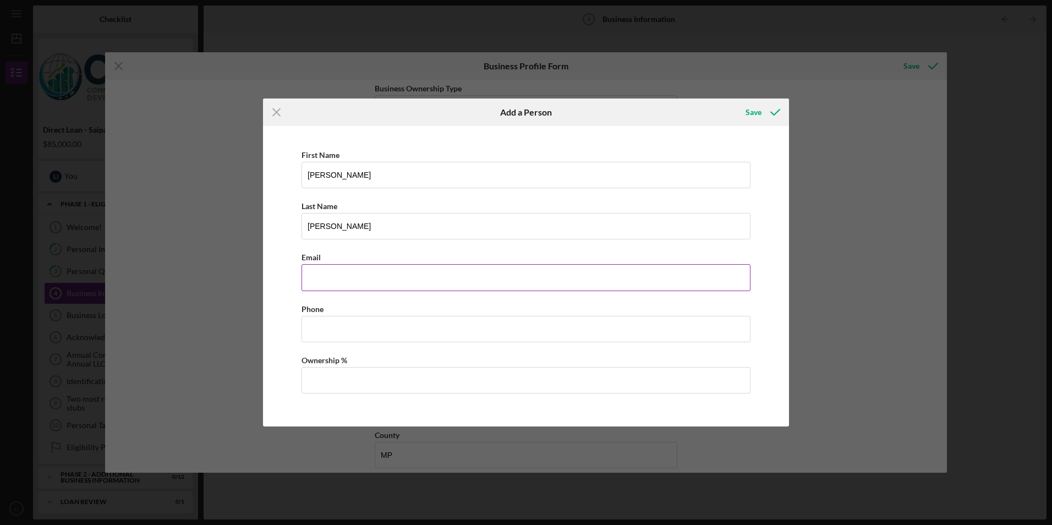
click at [332, 274] on input "Business Email" at bounding box center [526, 277] width 449 height 26
type input "[EMAIL_ADDRESS][DOMAIN_NAME]"
click at [347, 333] on input "Business Phone" at bounding box center [526, 329] width 449 height 26
type input "[PHONE_NUMBER]"
click at [359, 390] on input "Ownership %" at bounding box center [526, 380] width 449 height 26
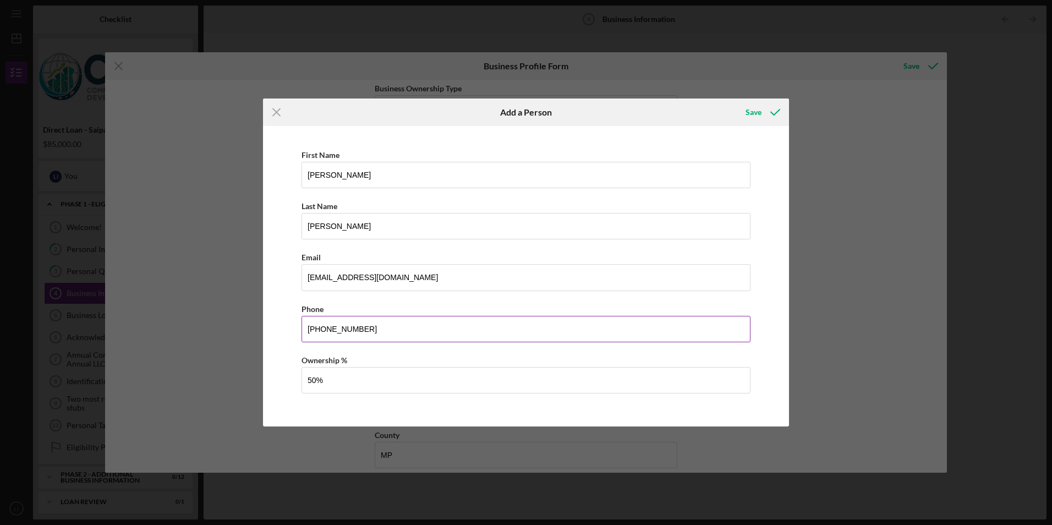
type input "50.00%"
click at [494, 325] on input "[PHONE_NUMBER]" at bounding box center [526, 329] width 449 height 26
click at [748, 116] on div "Save" at bounding box center [754, 112] width 16 height 22
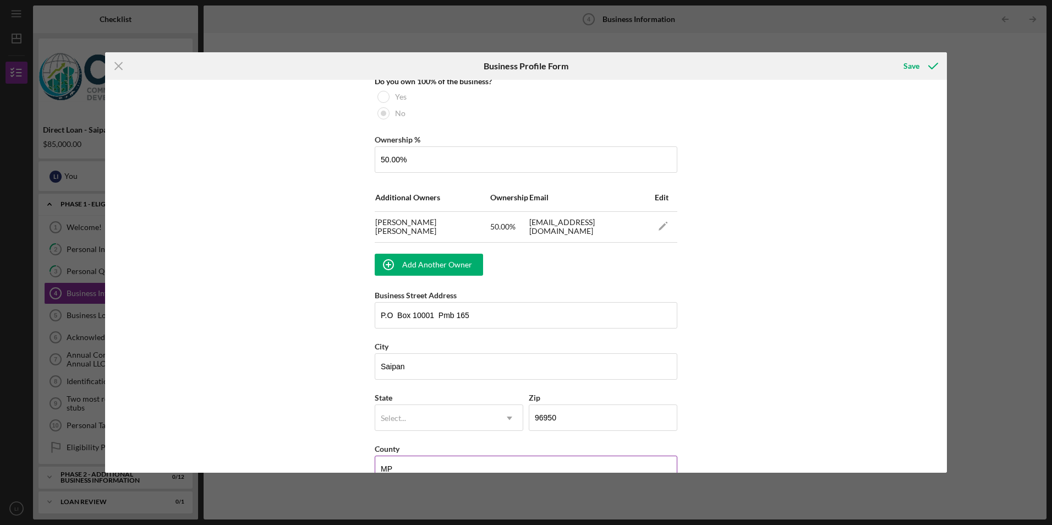
scroll to position [660, 0]
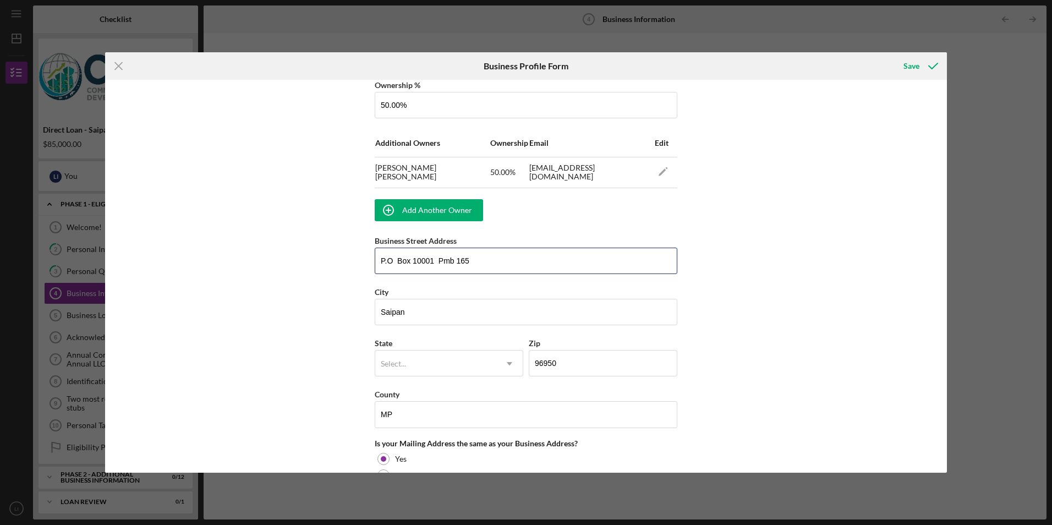
drag, startPoint x: 490, startPoint y: 261, endPoint x: 368, endPoint y: 281, distance: 123.9
click at [368, 281] on div "Business Name Isla Rental DBA Tent and Table Rental Business Start Date [DATE] …" at bounding box center [526, 276] width 842 height 392
type input "Langiti Drive, [PERSON_NAME]"
click at [462, 364] on div "Select..." at bounding box center [435, 363] width 121 height 25
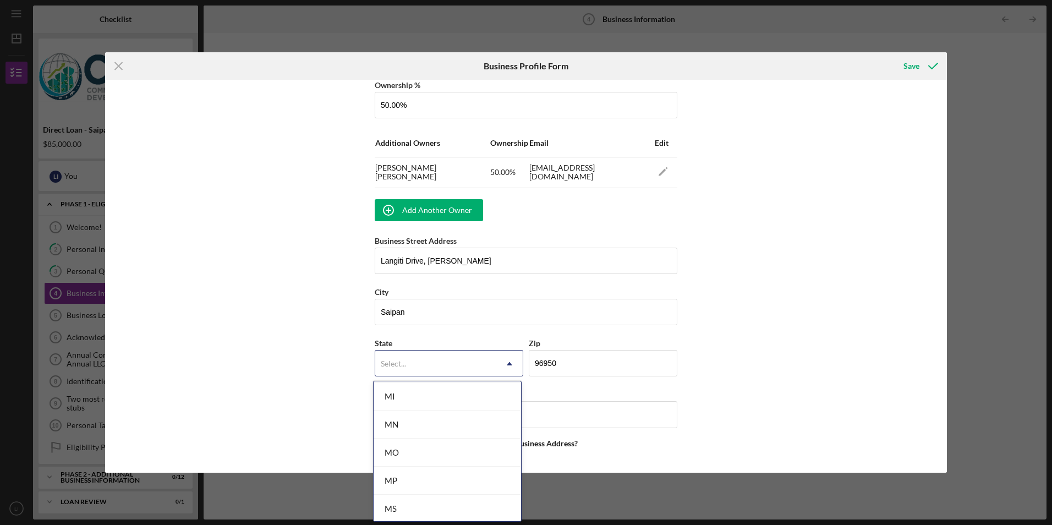
scroll to position [936, 0]
click at [456, 466] on div "MP" at bounding box center [448, 470] width 148 height 28
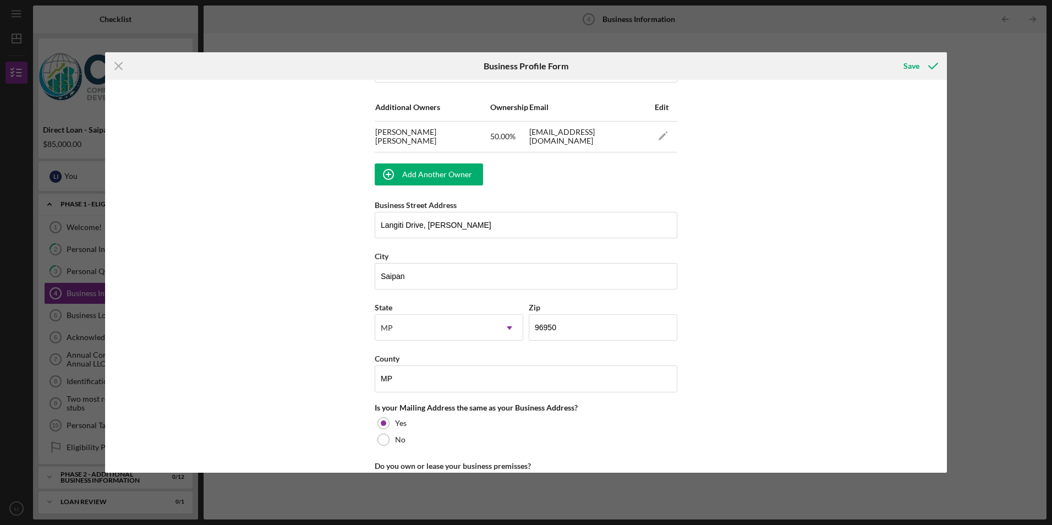
scroll to position [715, 0]
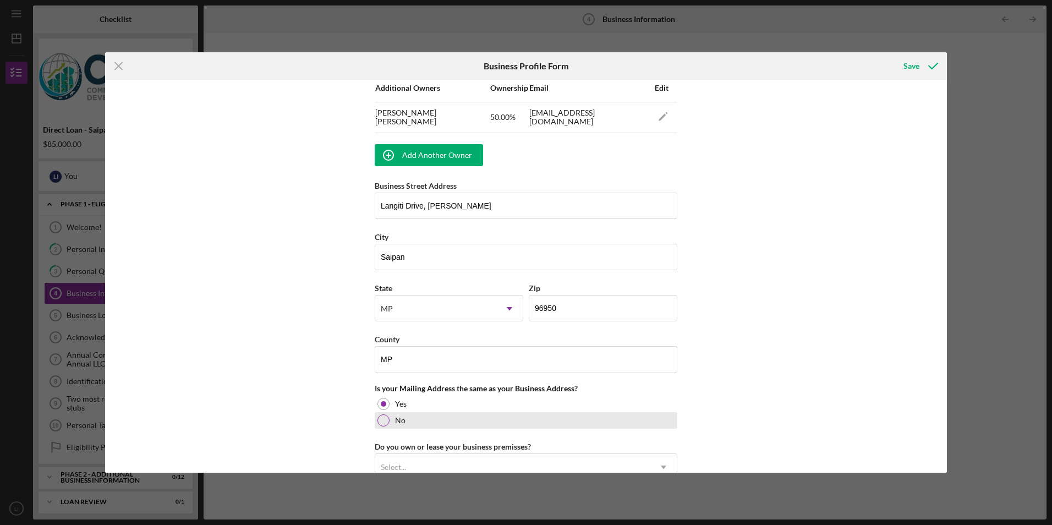
click at [401, 422] on label "No" at bounding box center [400, 420] width 10 height 9
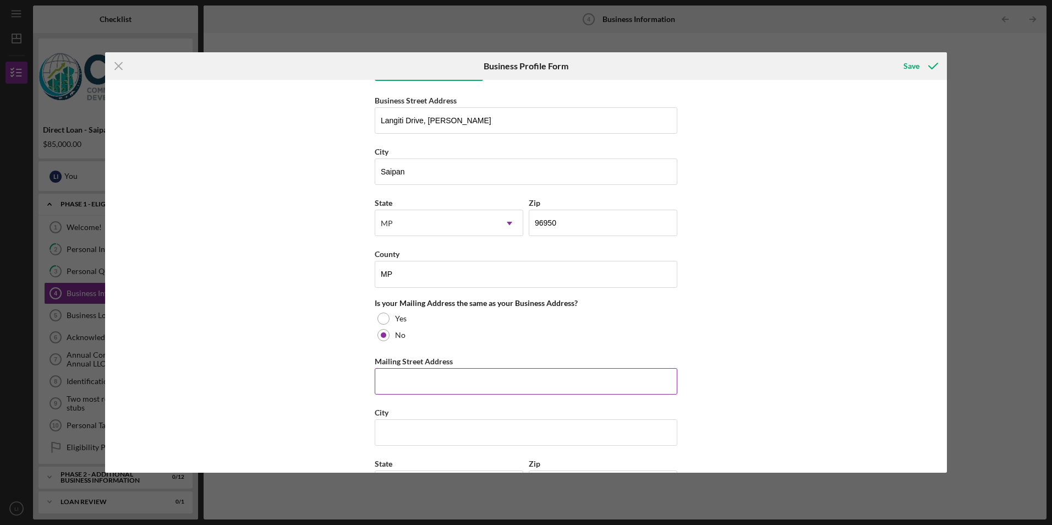
scroll to position [881, 0]
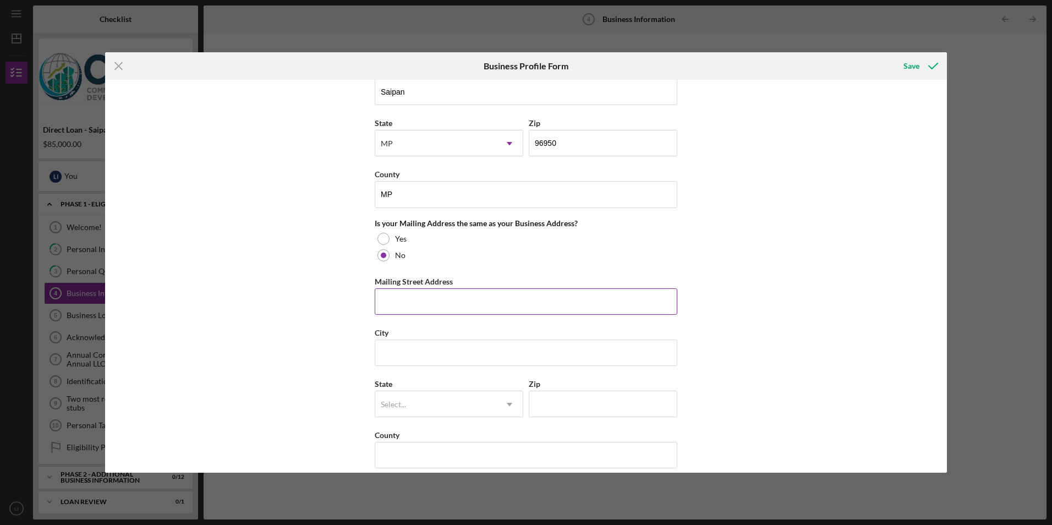
click at [477, 296] on input "Mailing Street Address" at bounding box center [526, 301] width 303 height 26
type input "P.O Box 10001 Pmb 165"
type input "Saipan"
type input "96950"
type input "MP"
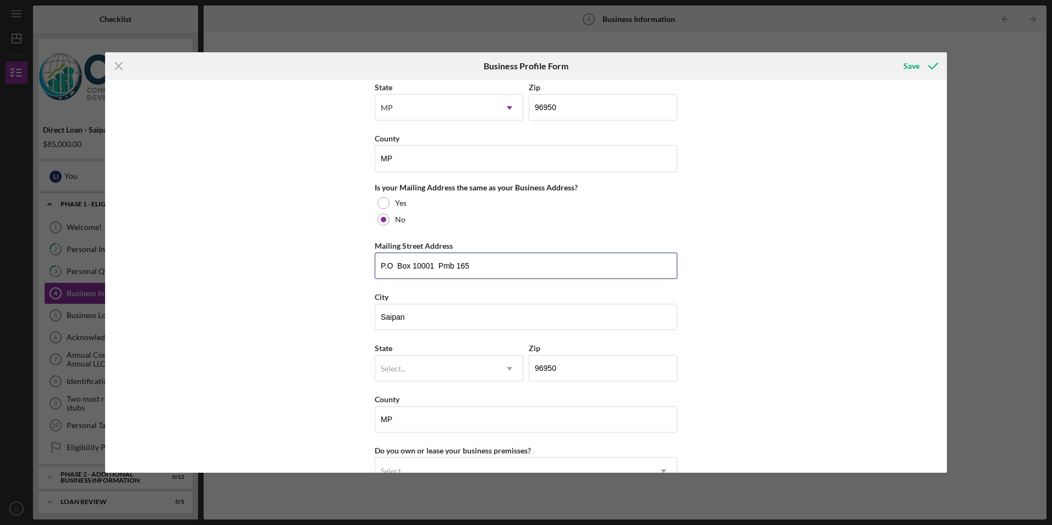
scroll to position [936, 0]
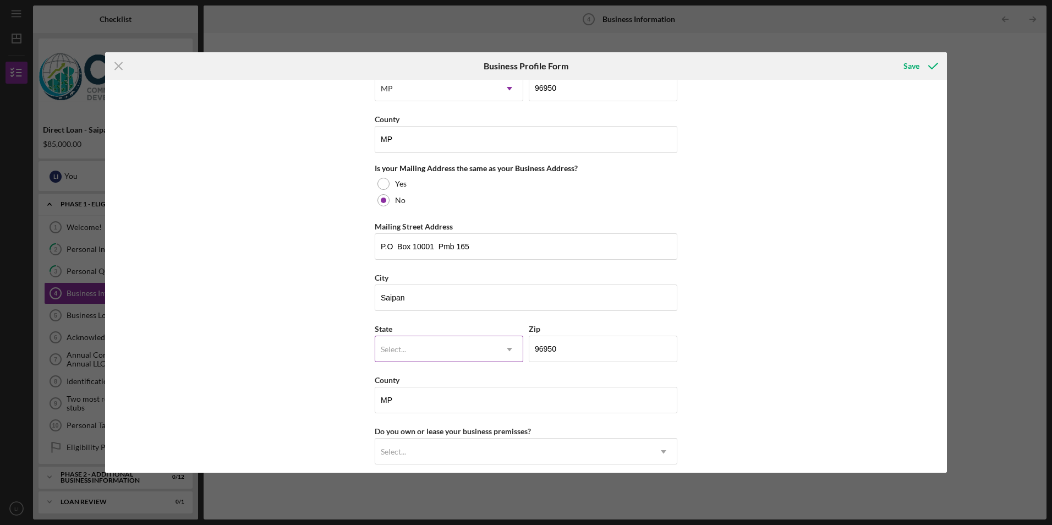
click at [465, 359] on div "Select..." at bounding box center [435, 349] width 121 height 25
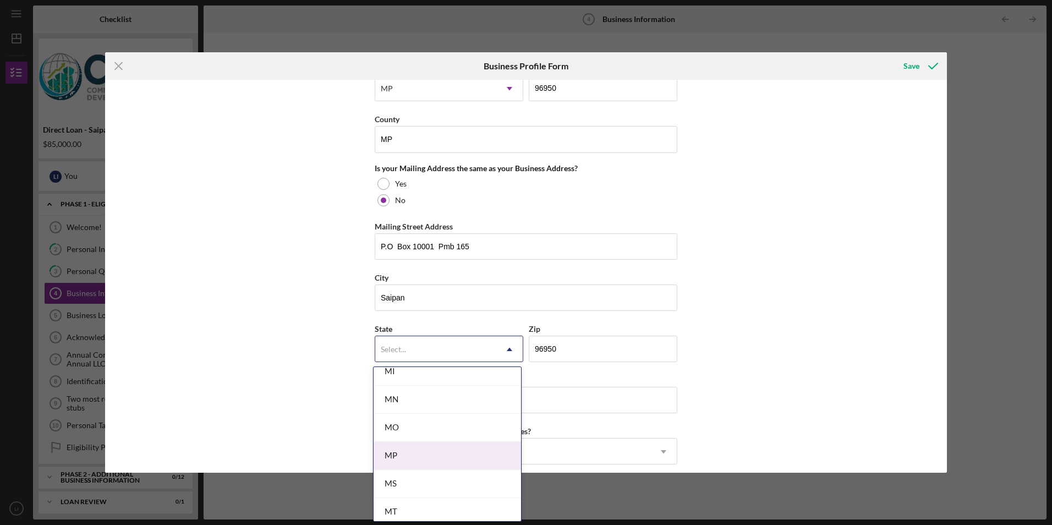
click at [466, 451] on div "MP" at bounding box center [448, 456] width 148 height 28
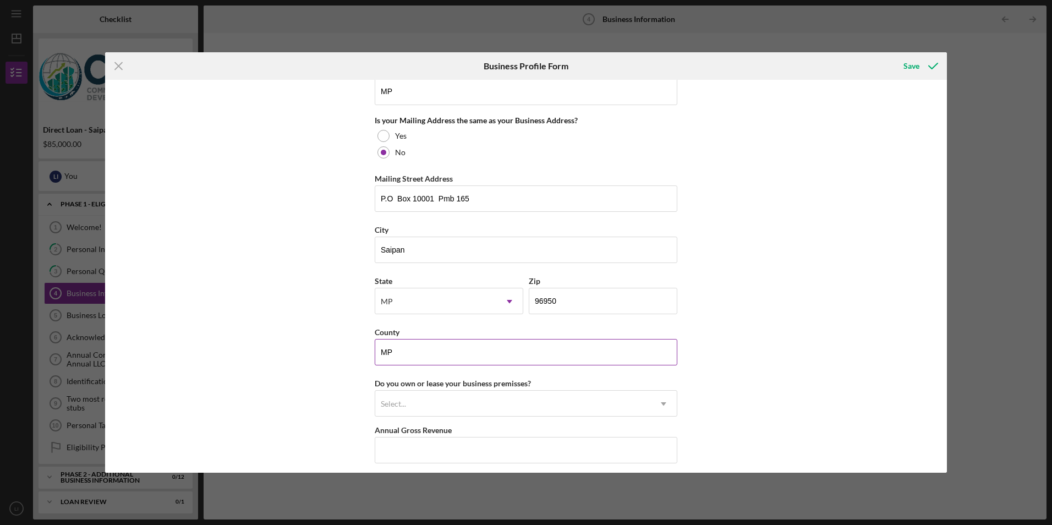
scroll to position [1046, 0]
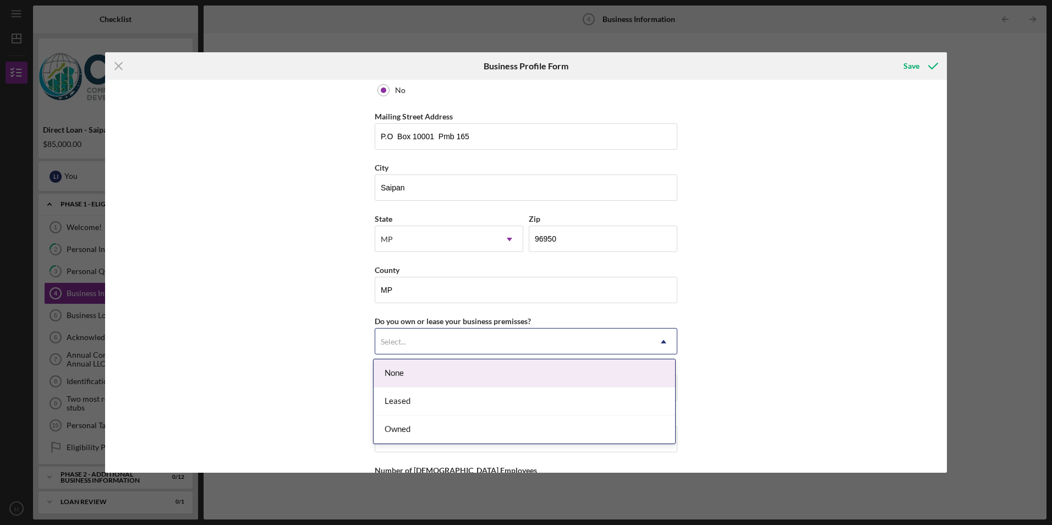
click at [465, 346] on div "Select..." at bounding box center [512, 341] width 275 height 25
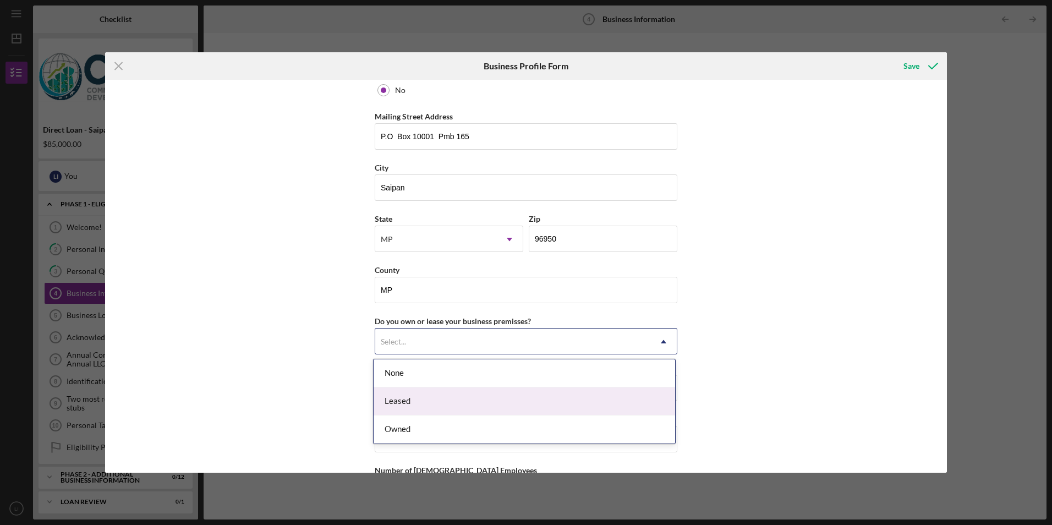
click at [448, 398] on div "Leased" at bounding box center [525, 401] width 302 height 28
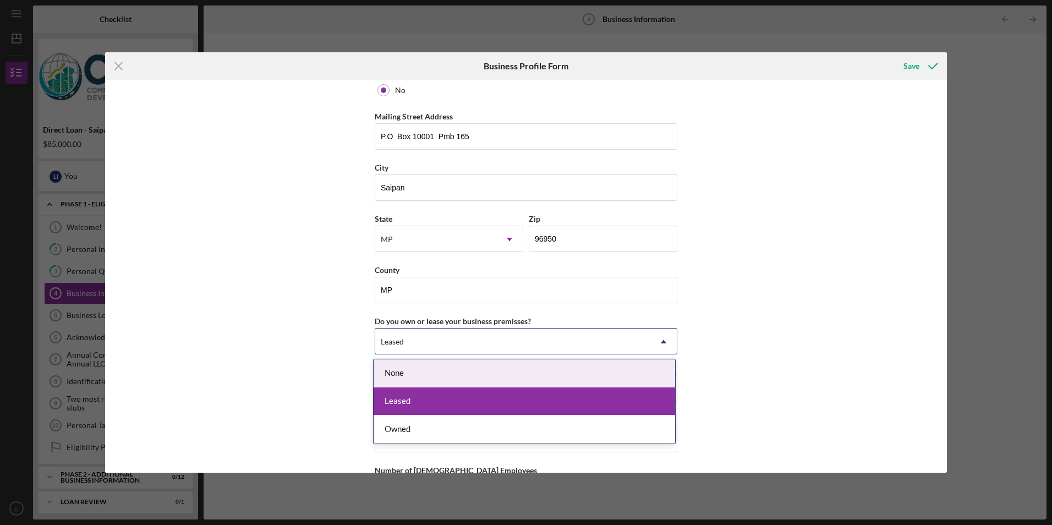
click at [489, 347] on div "Leased" at bounding box center [512, 341] width 275 height 25
click at [471, 397] on div "Leased" at bounding box center [525, 401] width 302 height 28
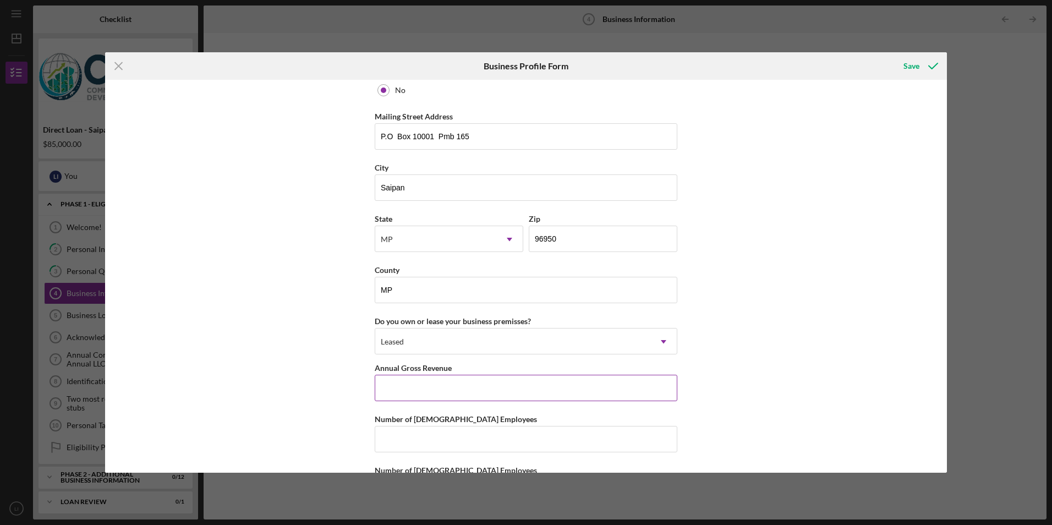
scroll to position [1093, 0]
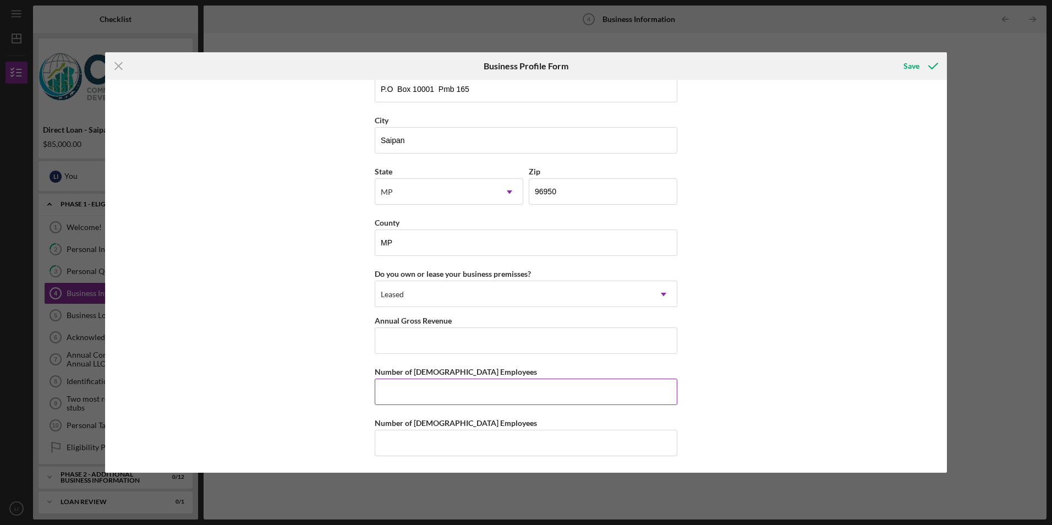
click at [486, 394] on input "Number of [DEMOGRAPHIC_DATA] Employees" at bounding box center [526, 392] width 303 height 26
type input "4"
click at [484, 450] on input "Number of [DEMOGRAPHIC_DATA] Employees" at bounding box center [526, 443] width 303 height 26
click at [442, 389] on input "4" at bounding box center [526, 392] width 303 height 26
type input "2"
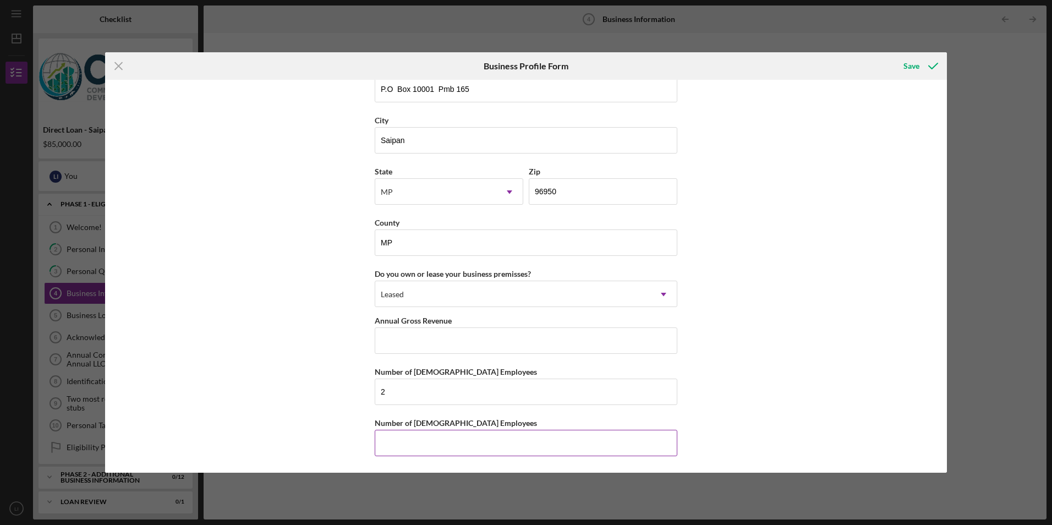
click at [412, 450] on input "Number of [DEMOGRAPHIC_DATA] Employees" at bounding box center [526, 443] width 303 height 26
type input "2"
click at [506, 339] on input "Annual Gross Revenue" at bounding box center [526, 340] width 303 height 26
type input "$25,000"
click at [915, 61] on div "Save" at bounding box center [912, 66] width 16 height 22
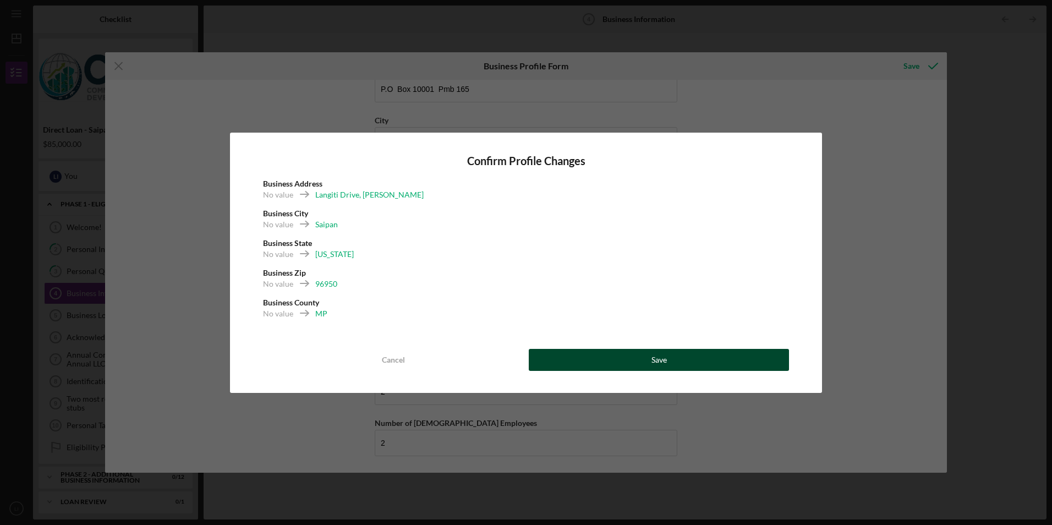
click at [654, 359] on div "Save" at bounding box center [659, 360] width 15 height 22
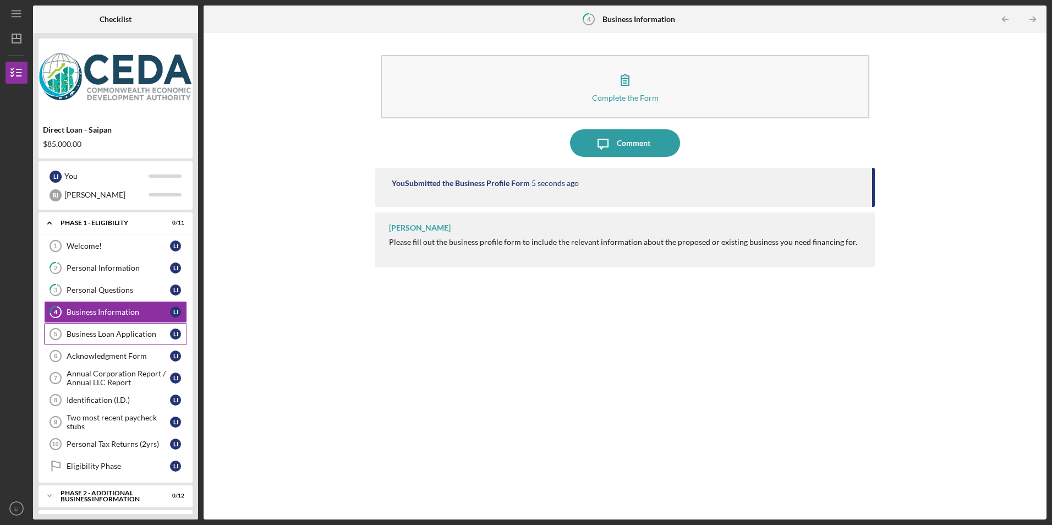
click at [136, 332] on div "Business Loan Application" at bounding box center [118, 334] width 103 height 9
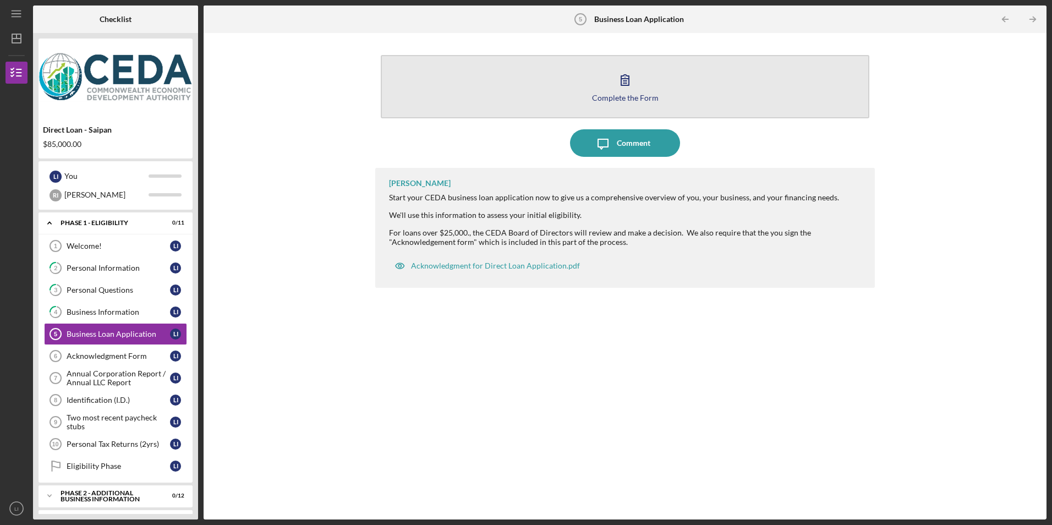
click at [628, 72] on icon "button" at bounding box center [625, 80] width 28 height 28
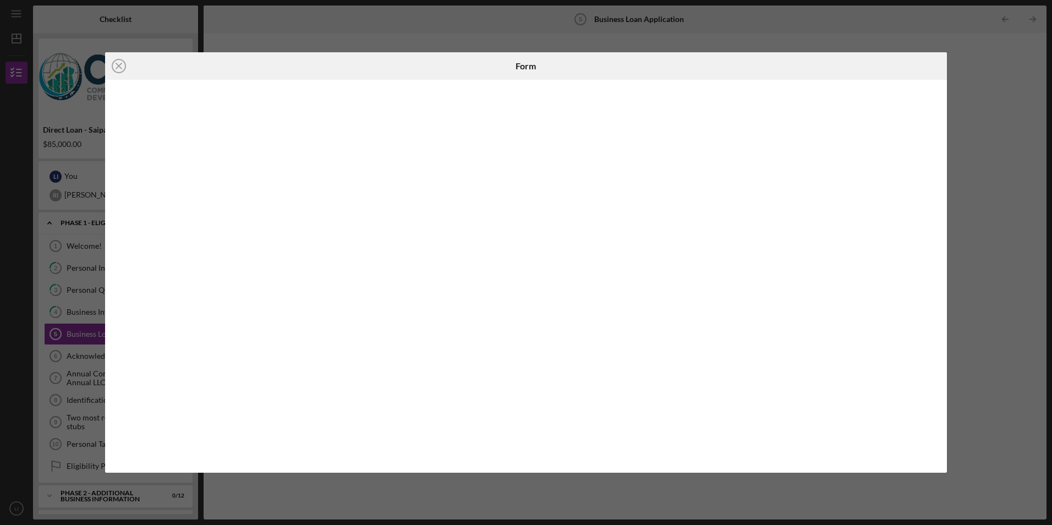
click at [82, 311] on div "Icon/Close Form" at bounding box center [526, 262] width 1052 height 525
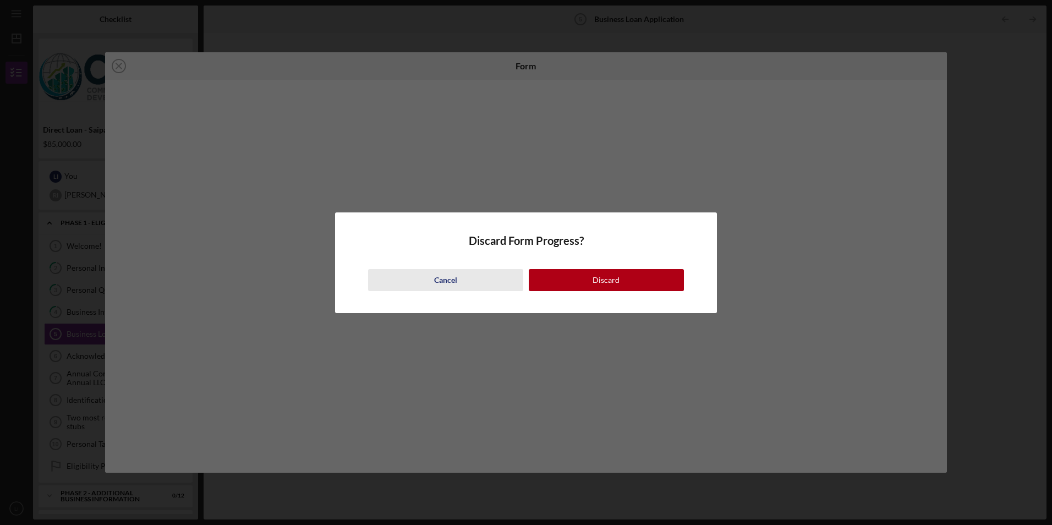
click at [452, 281] on div "Cancel" at bounding box center [445, 280] width 23 height 22
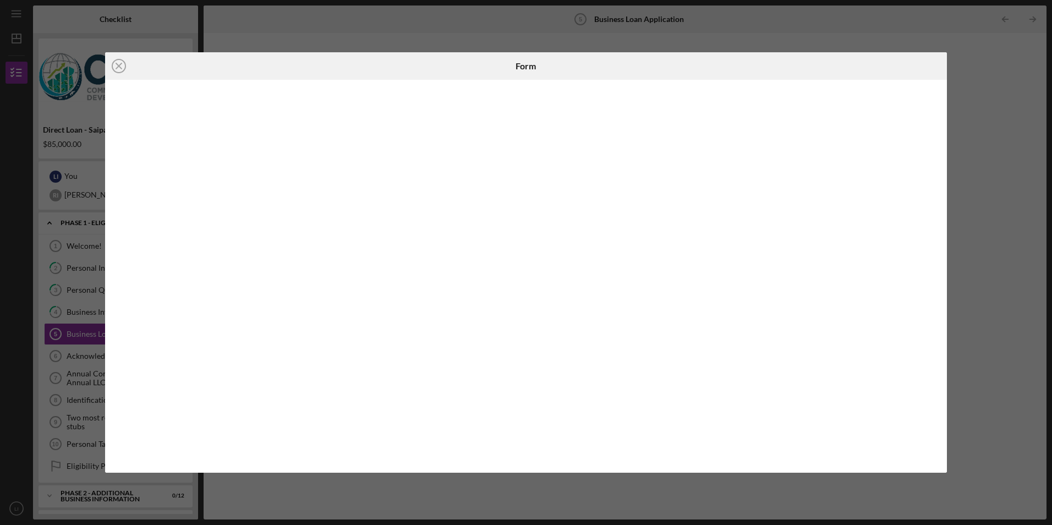
click at [74, 316] on div "Icon/Close Form" at bounding box center [526, 262] width 1052 height 525
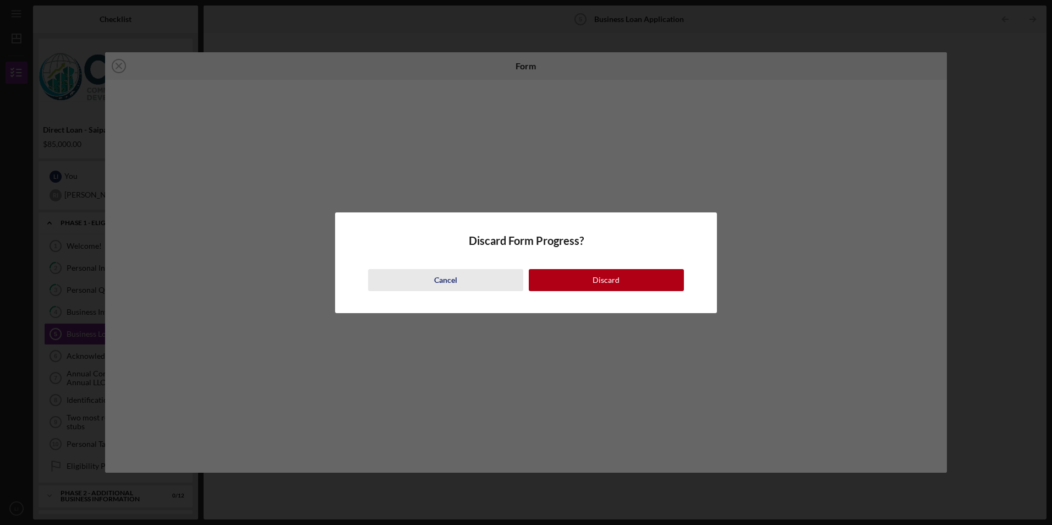
click at [459, 290] on button "Cancel" at bounding box center [445, 280] width 155 height 22
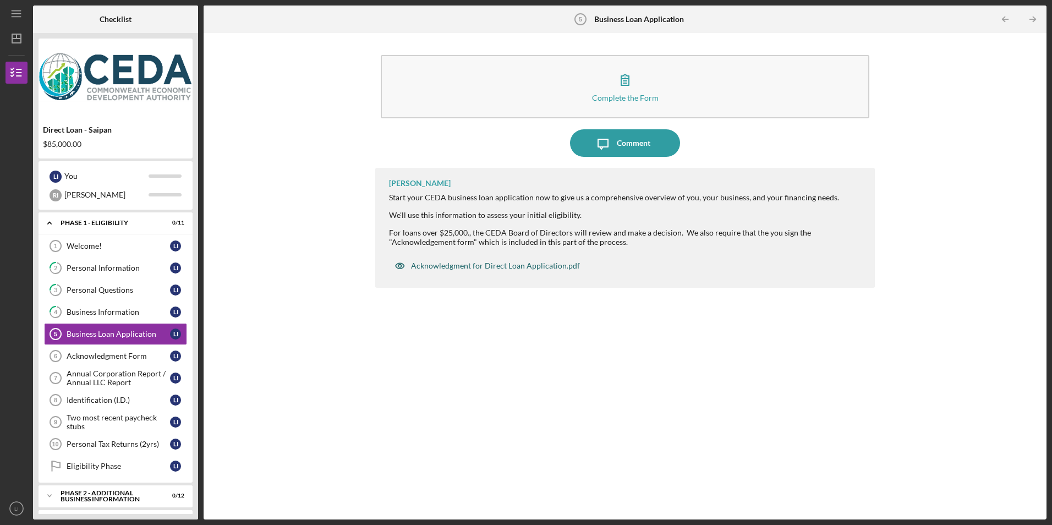
click at [548, 268] on div "Acknowledgment for Direct Loan Application.pdf" at bounding box center [495, 265] width 169 height 9
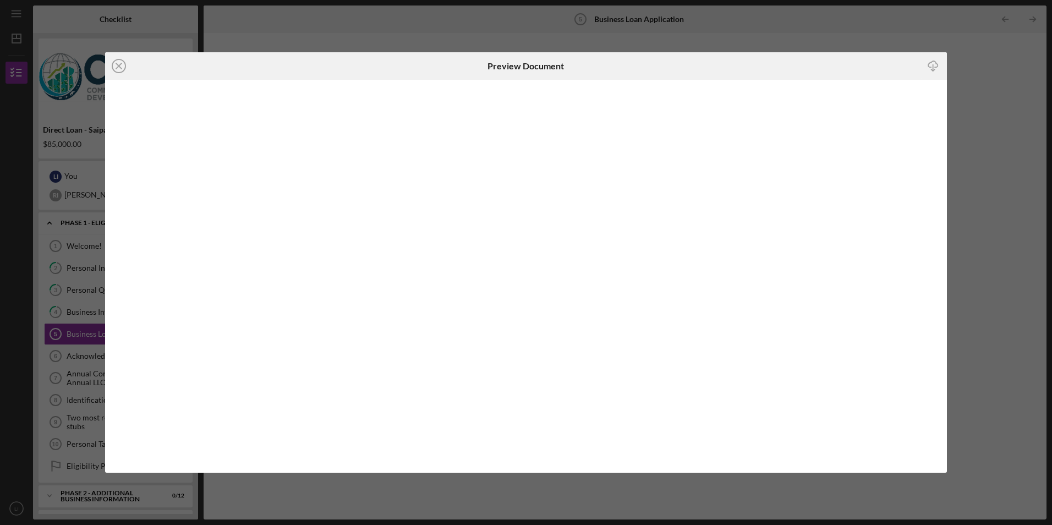
click at [936, 59] on icon "Icon/Download" at bounding box center [933, 66] width 25 height 25
click at [115, 65] on icon "Icon/Close" at bounding box center [119, 66] width 28 height 28
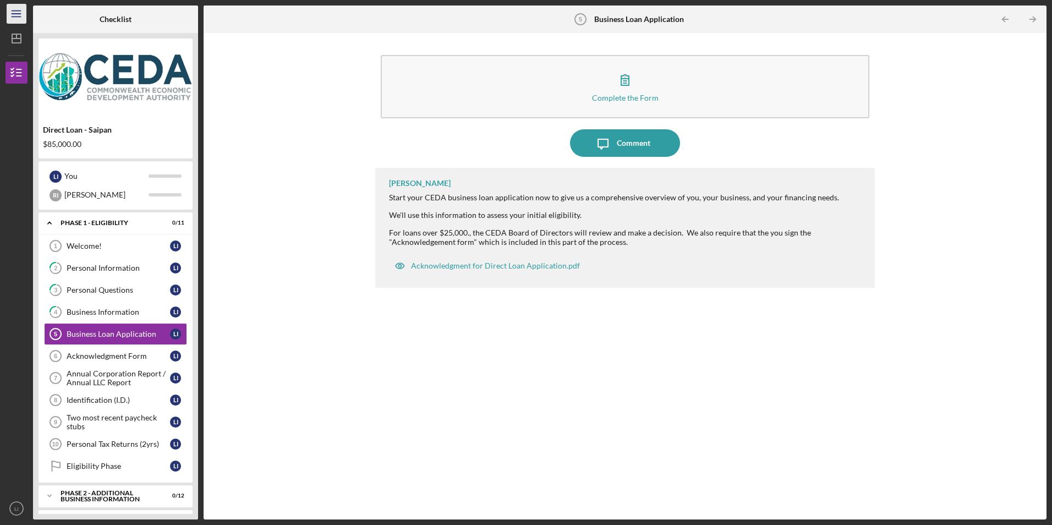
click at [13, 12] on icon "Icon/Menu" at bounding box center [16, 14] width 25 height 25
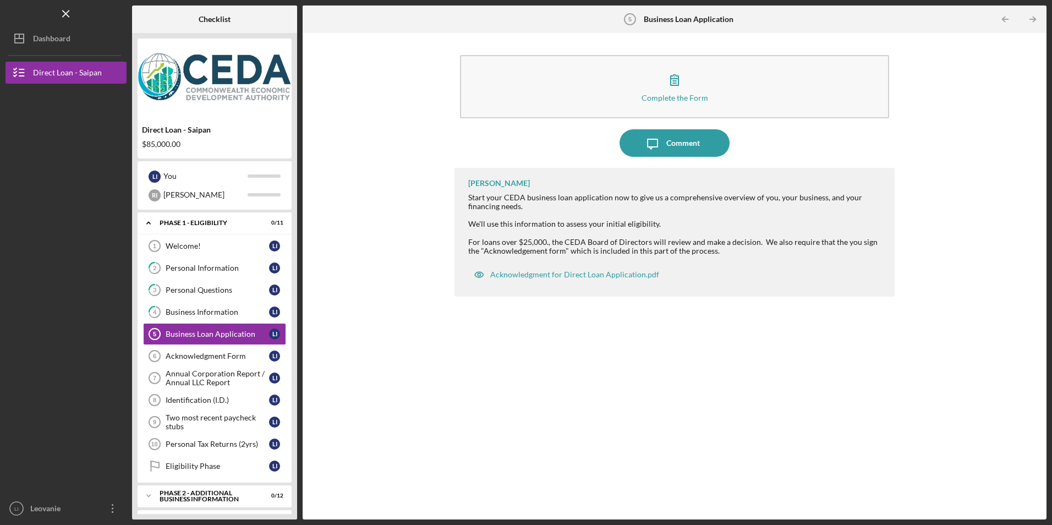
click at [69, 354] on div at bounding box center [66, 394] width 121 height 207
click at [115, 503] on icon "Icon/Overflow" at bounding box center [113, 509] width 28 height 28
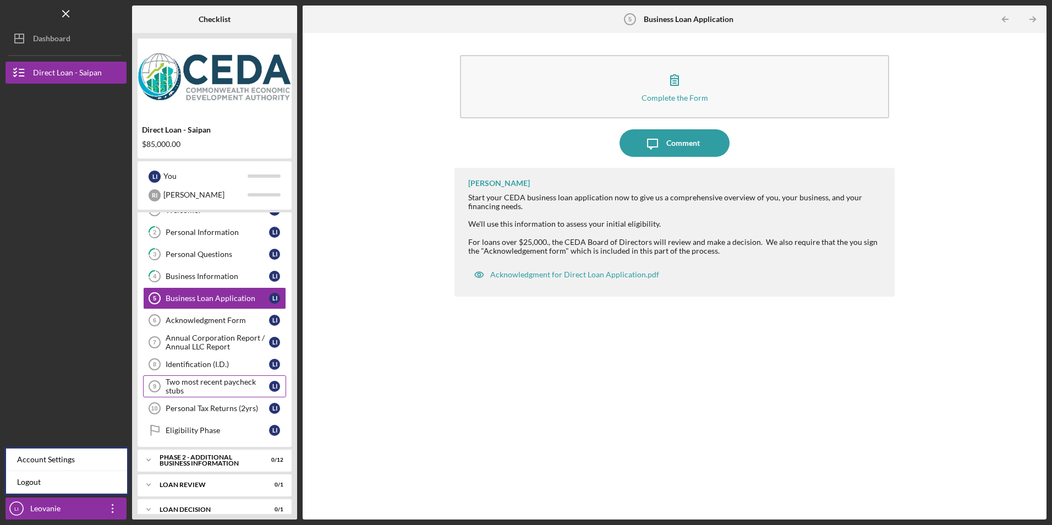
scroll to position [55, 0]
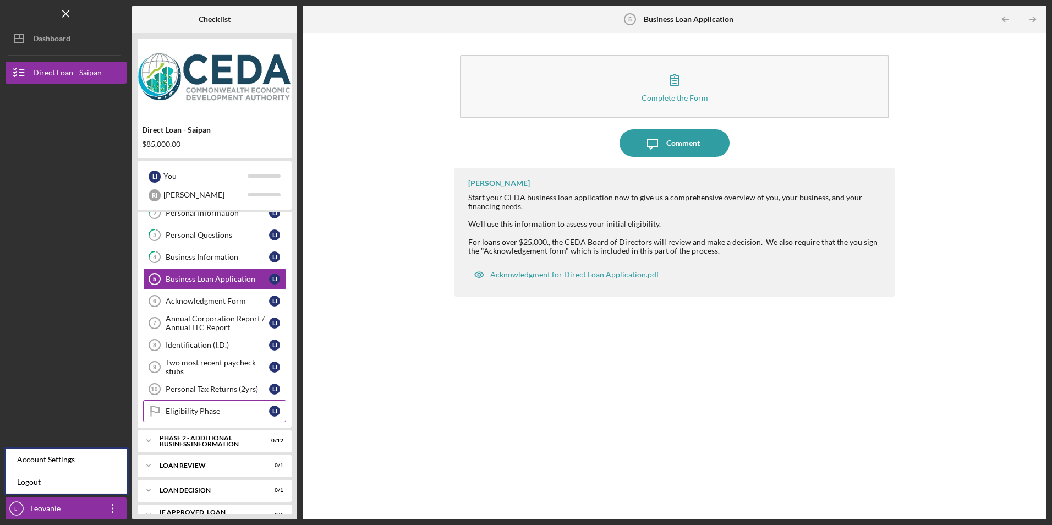
click at [248, 405] on link "Eligibility Phase Eligibility Phase L I" at bounding box center [214, 411] width 143 height 22
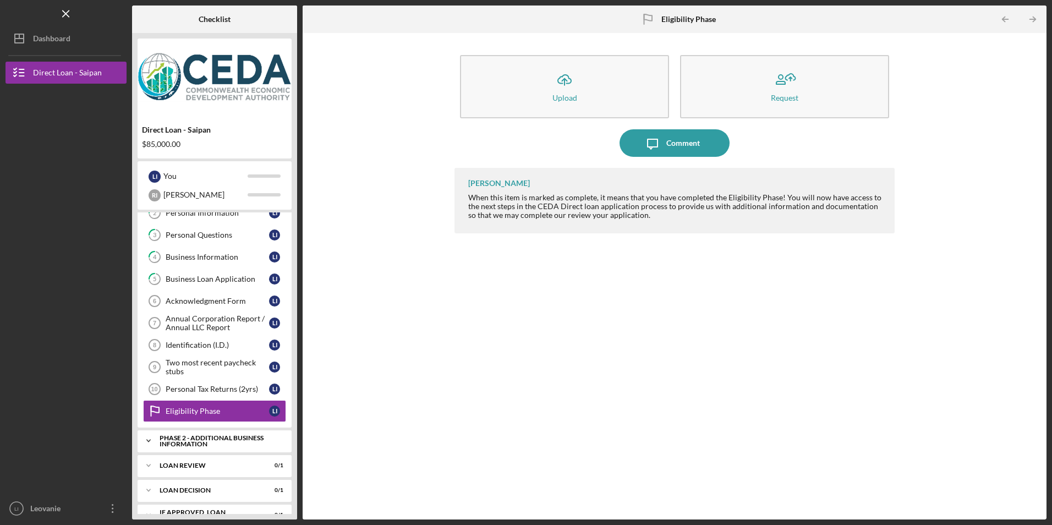
click at [232, 441] on div "Phase 2 - Additional Business Information" at bounding box center [219, 441] width 118 height 13
click at [244, 466] on div "1-Year Projection Form" at bounding box center [217, 464] width 103 height 9
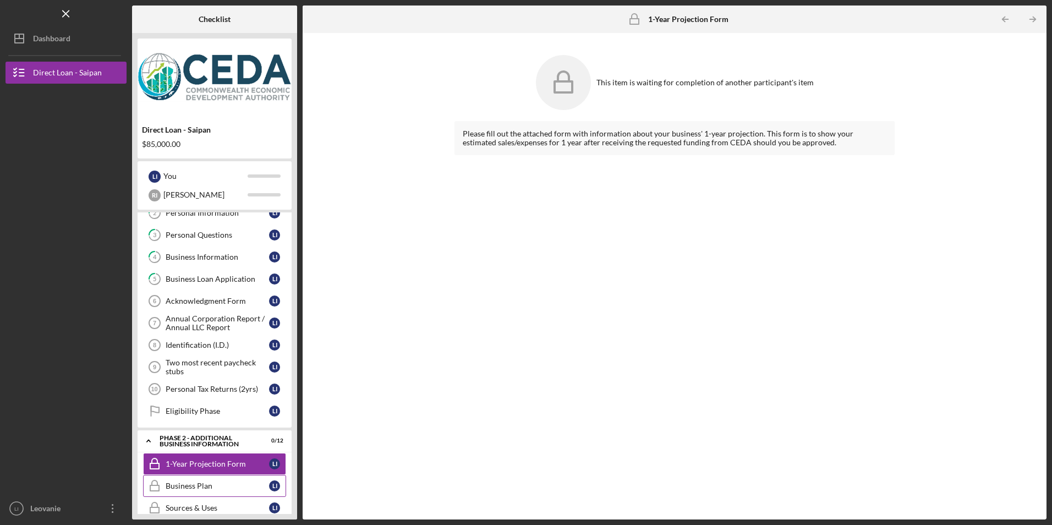
click at [211, 484] on div "Business Plan" at bounding box center [217, 486] width 103 height 9
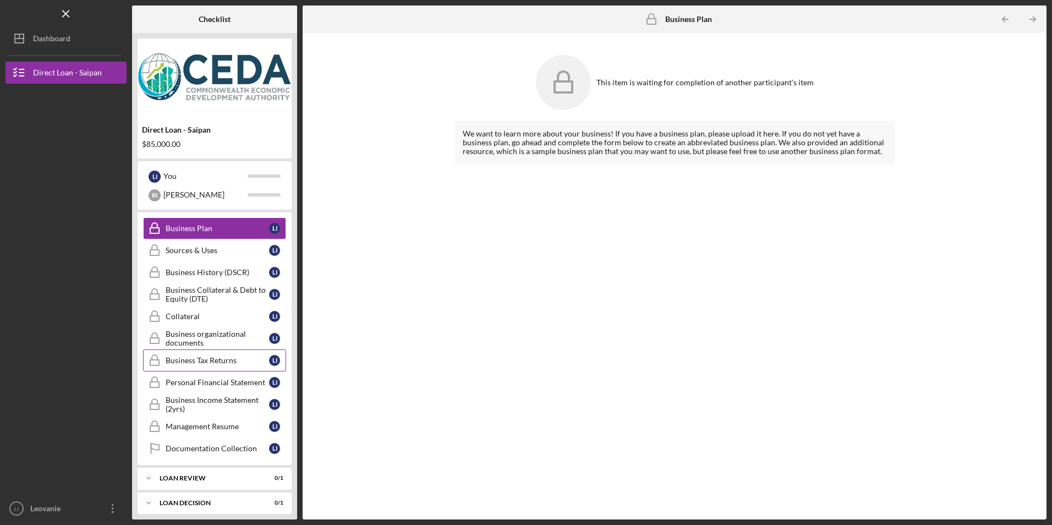
scroll to position [330, 0]
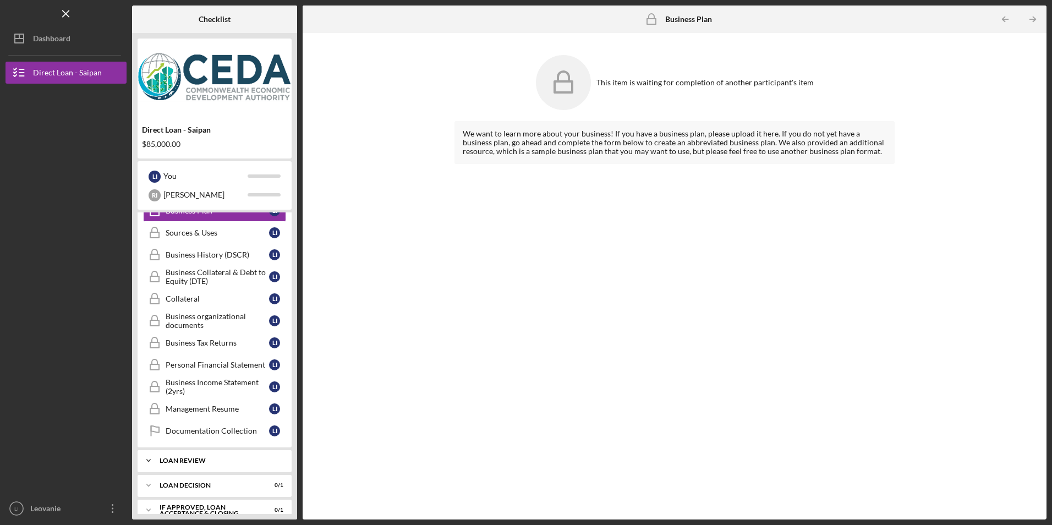
click at [240, 456] on div "Icon/Expander Loan review 0 / 1" at bounding box center [215, 461] width 154 height 22
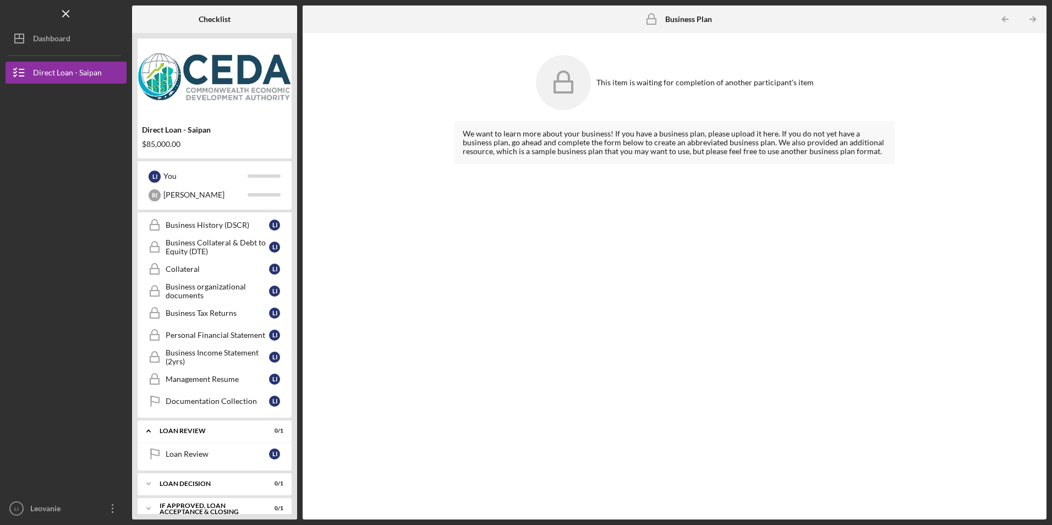
scroll to position [385, 0]
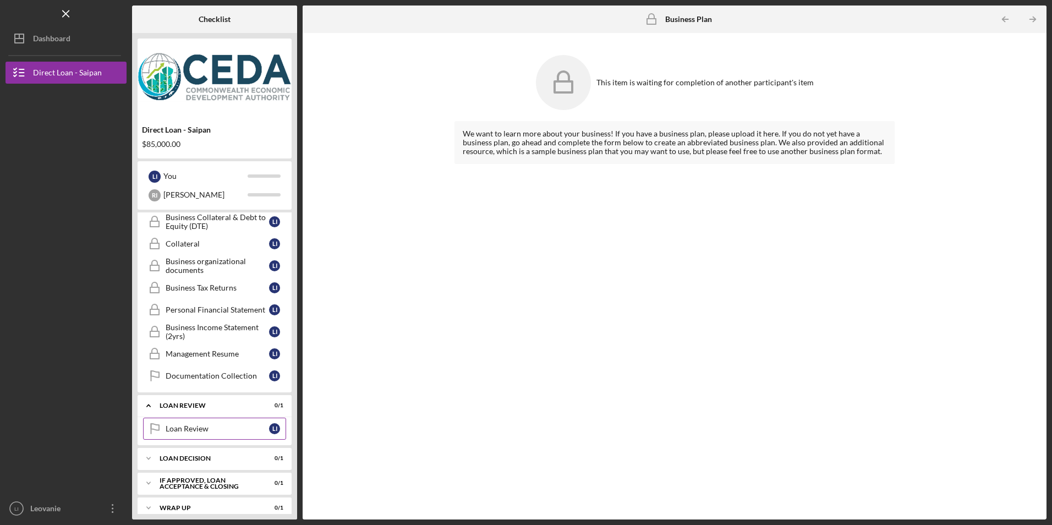
click at [197, 426] on div "Loan Review" at bounding box center [217, 428] width 103 height 9
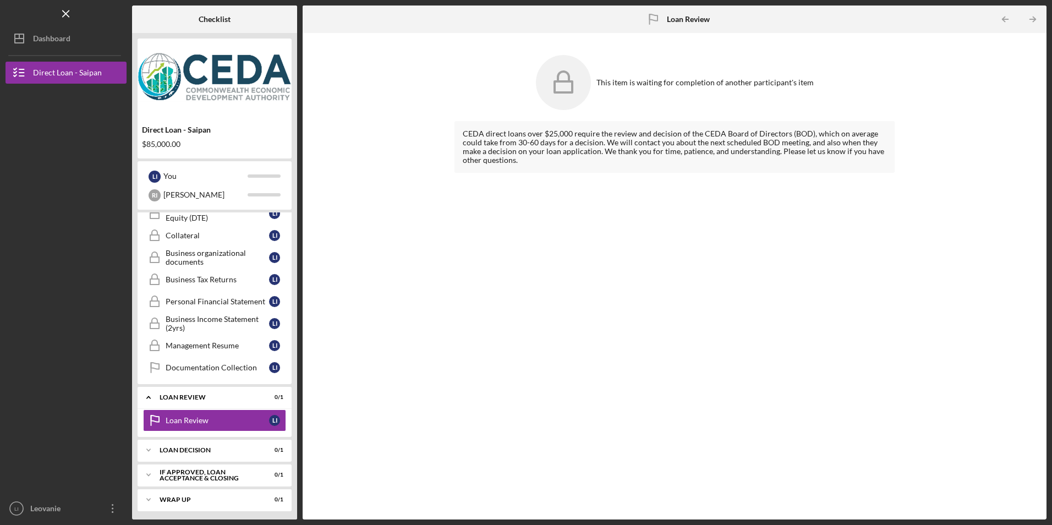
scroll to position [396, 0]
click at [201, 448] on div "Loan Decision" at bounding box center [219, 447] width 118 height 7
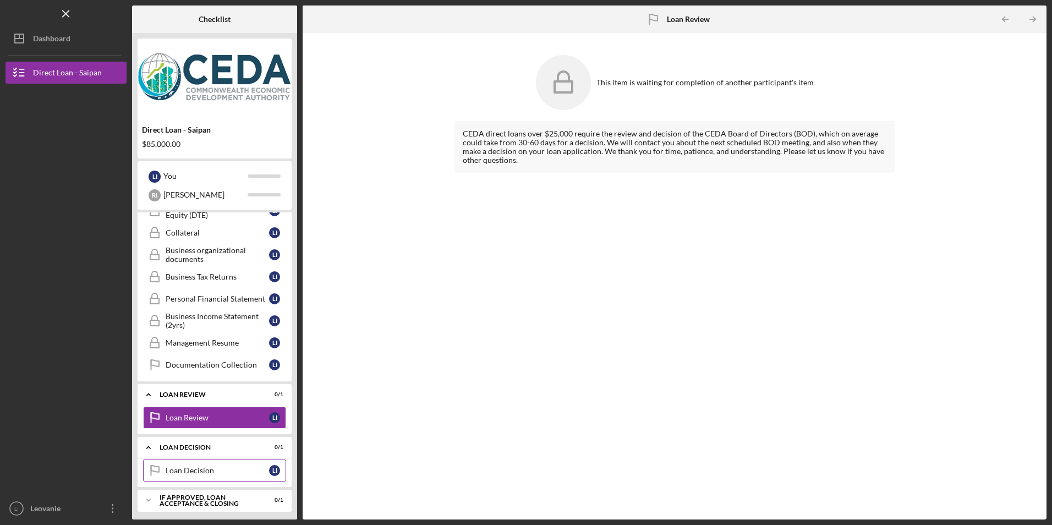
click at [190, 471] on div "Loan Decision" at bounding box center [217, 470] width 103 height 9
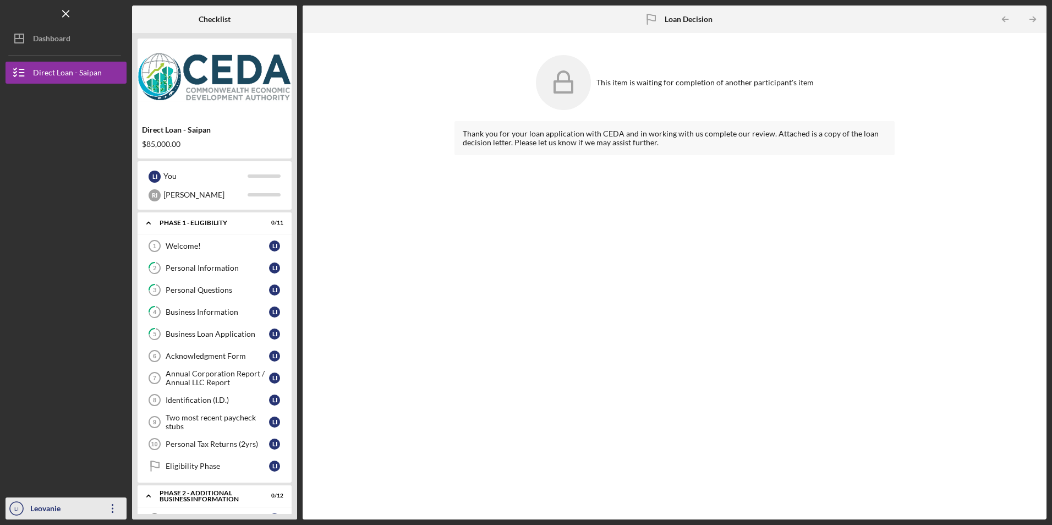
click at [108, 513] on icon "Icon/Overflow" at bounding box center [113, 509] width 28 height 28
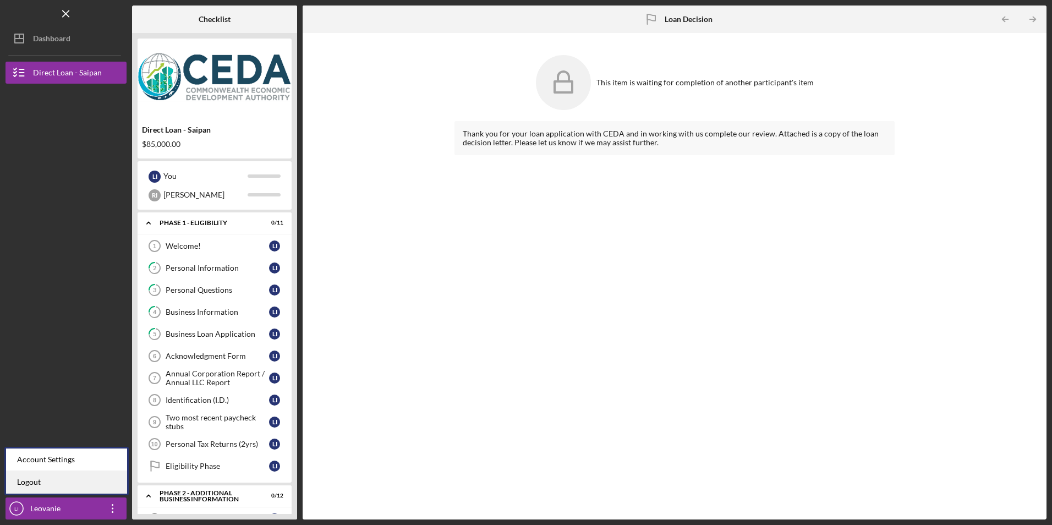
click at [32, 482] on link "Logout" at bounding box center [66, 482] width 121 height 23
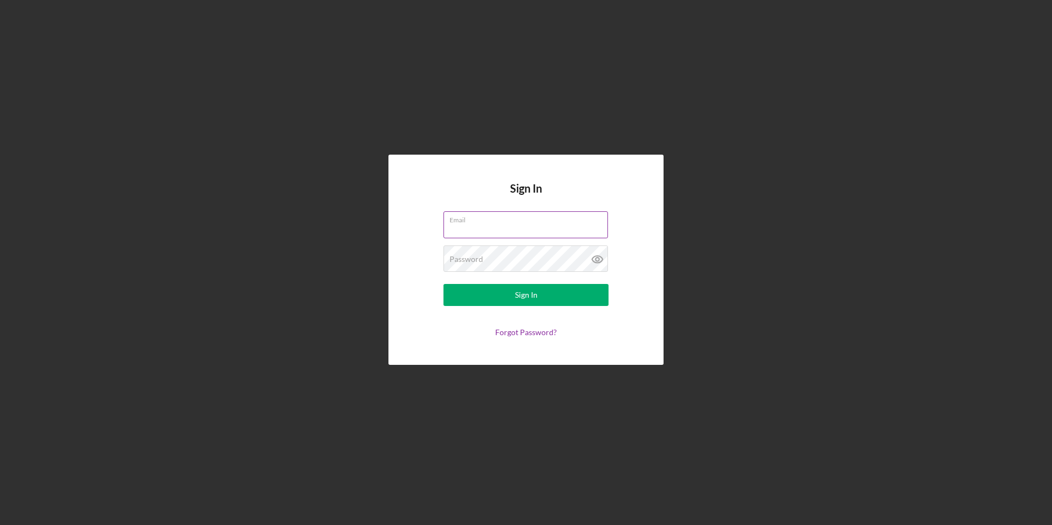
click at [493, 233] on input "Email" at bounding box center [526, 224] width 165 height 26
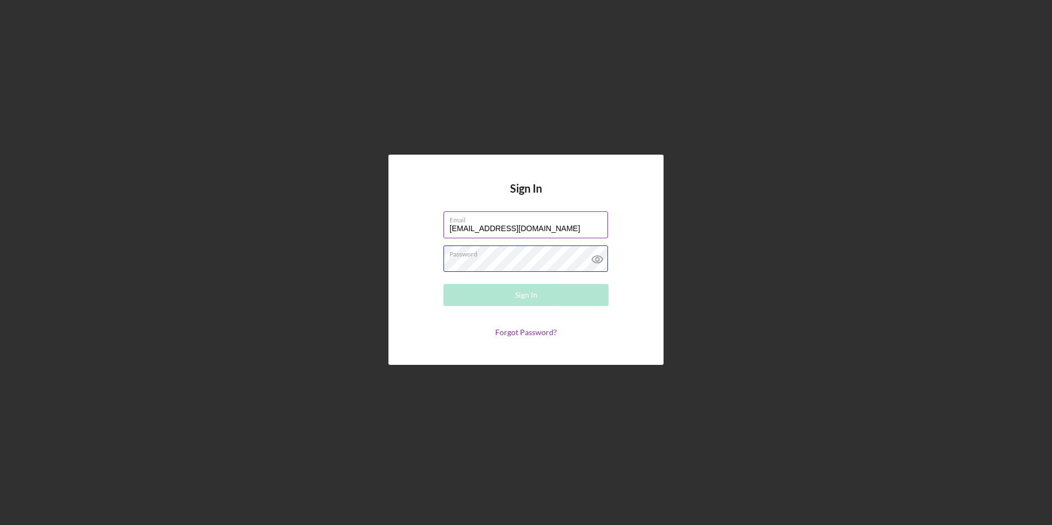
click at [500, 252] on div "Password Required" at bounding box center [526, 259] width 165 height 28
click at [598, 263] on icon at bounding box center [597, 259] width 10 height 7
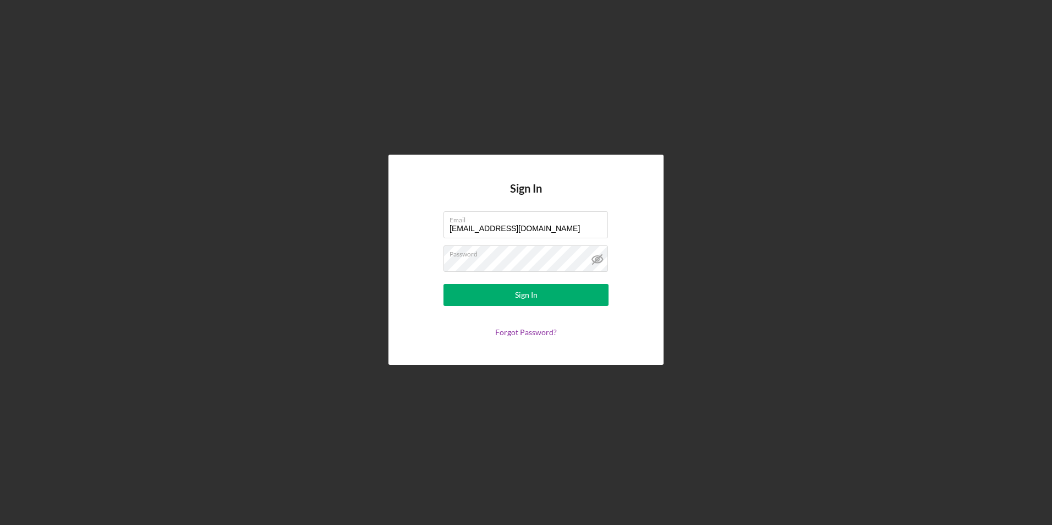
click at [514, 307] on form "Email [EMAIL_ADDRESS][DOMAIN_NAME] Password Sign In Forgot Password?" at bounding box center [526, 273] width 220 height 125
click at [515, 294] on button "Sign In" at bounding box center [526, 295] width 165 height 22
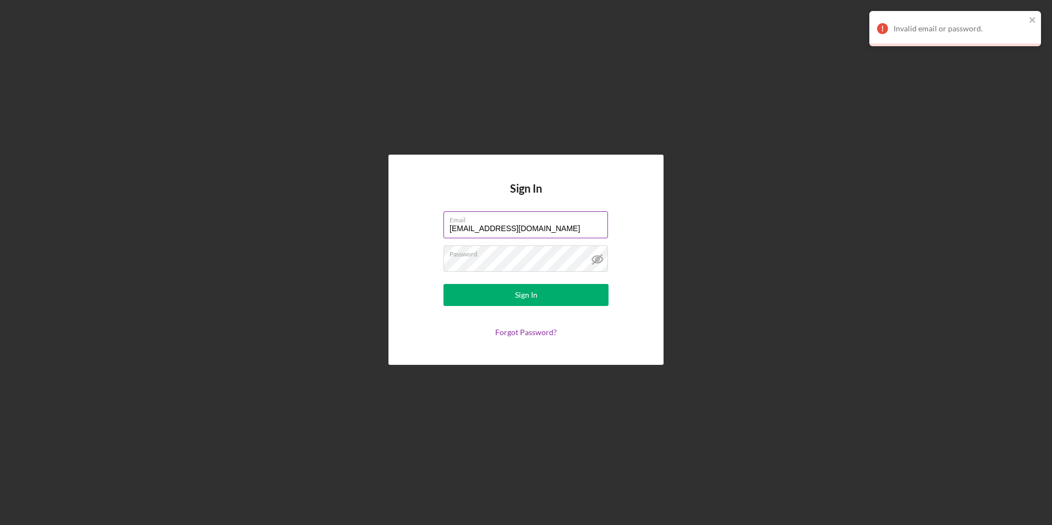
click at [496, 229] on input "[EMAIL_ADDRESS][DOMAIN_NAME]" at bounding box center [526, 224] width 165 height 26
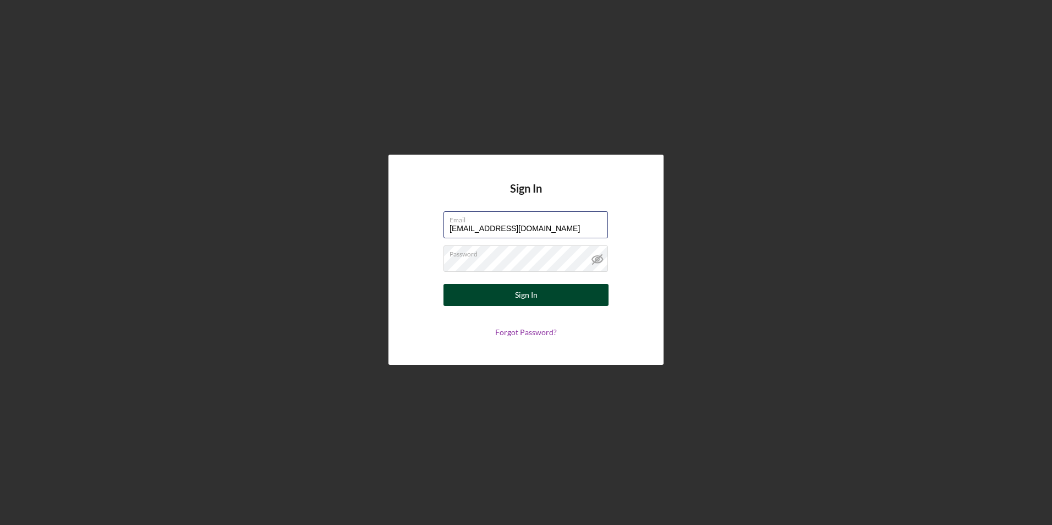
type input "[EMAIL_ADDRESS][DOMAIN_NAME]"
click at [526, 291] on div "Sign In" at bounding box center [526, 295] width 23 height 22
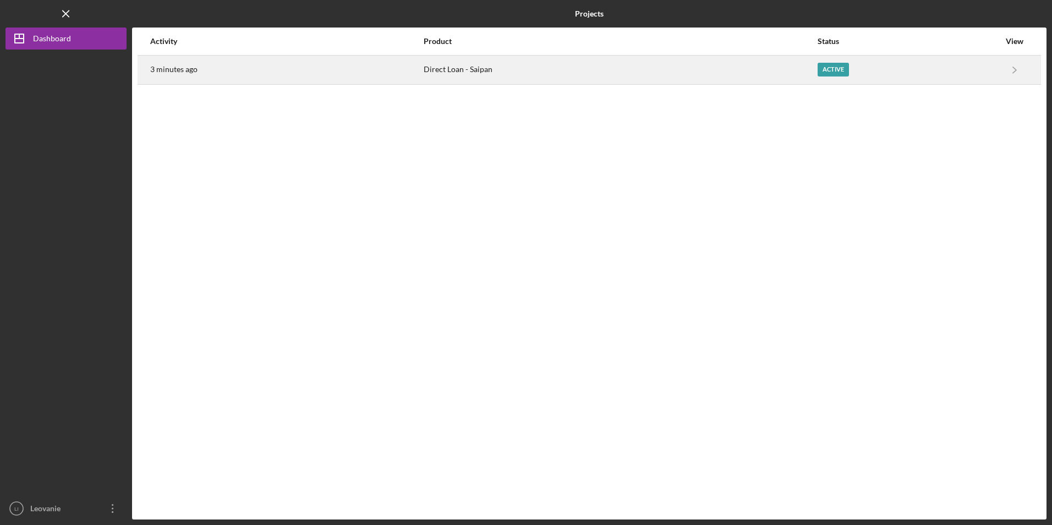
click at [925, 65] on div "Active" at bounding box center [909, 70] width 182 height 28
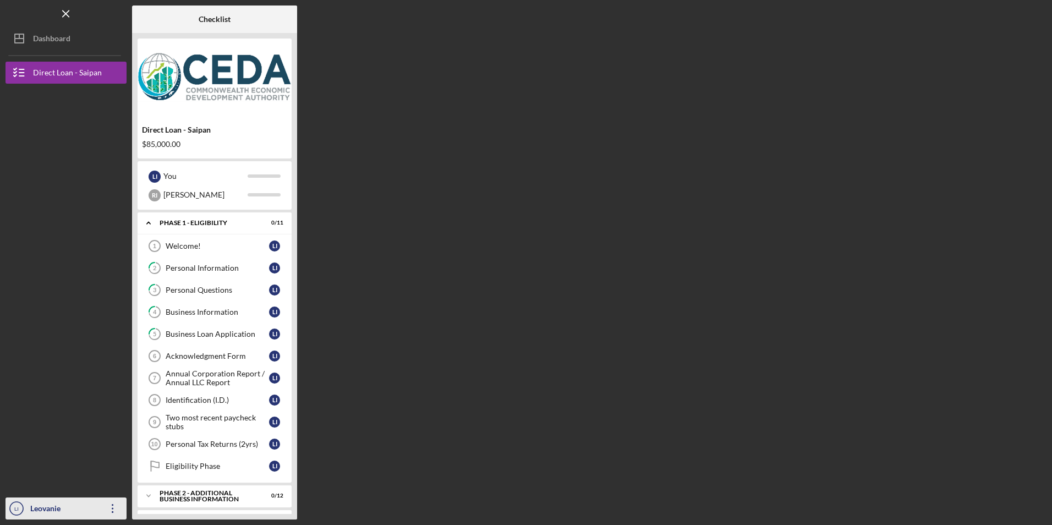
click at [105, 510] on icon "Icon/Overflow" at bounding box center [113, 509] width 28 height 28
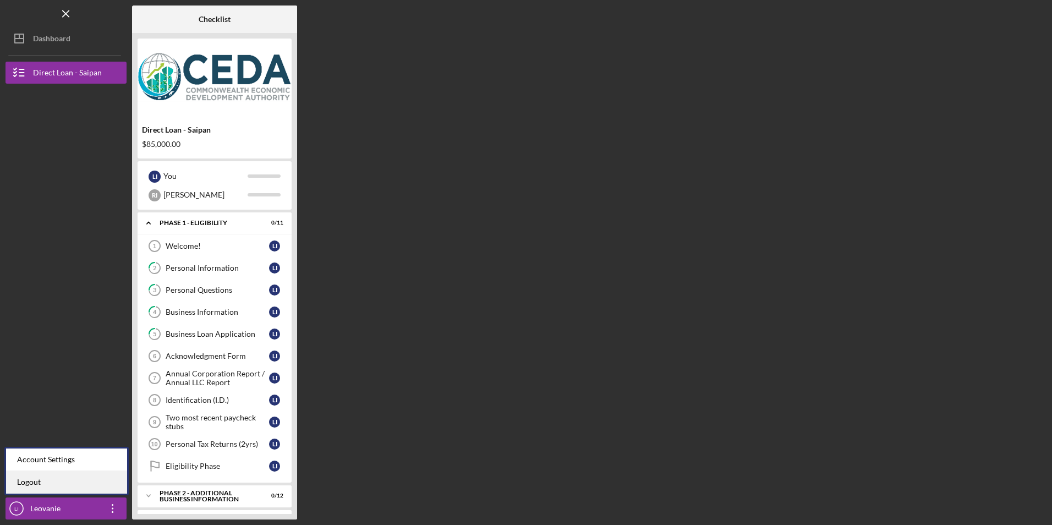
click at [30, 485] on link "Logout" at bounding box center [66, 482] width 121 height 23
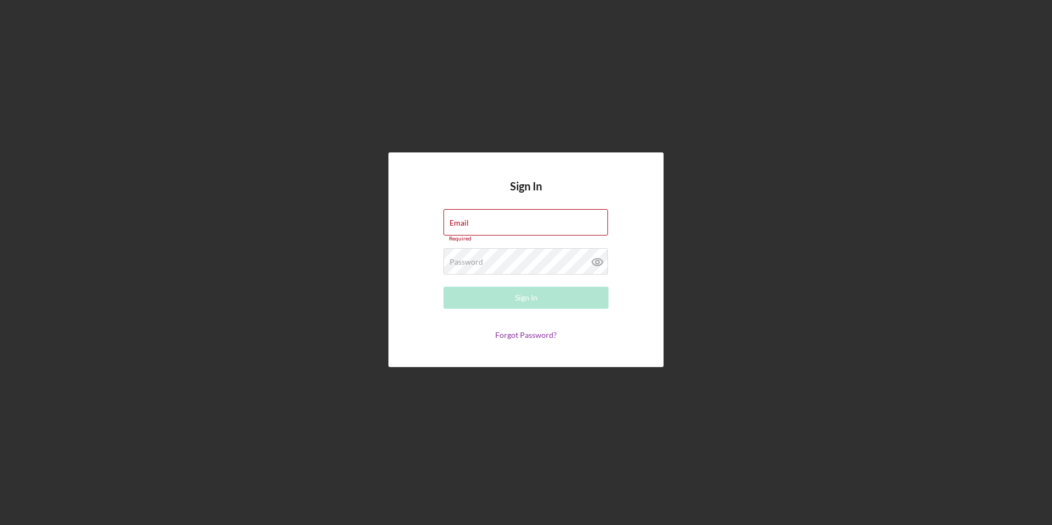
click at [889, 385] on div "Sign In Email Required Password Required Sign In Forgot Password?" at bounding box center [526, 260] width 1041 height 520
drag, startPoint x: 812, startPoint y: 1, endPoint x: 841, endPoint y: 296, distance: 296.9
click at [843, 300] on div "Sign In Email Required Password Required Sign In Forgot Password?" at bounding box center [526, 260] width 1041 height 520
